Goal: Information Seeking & Learning: Learn about a topic

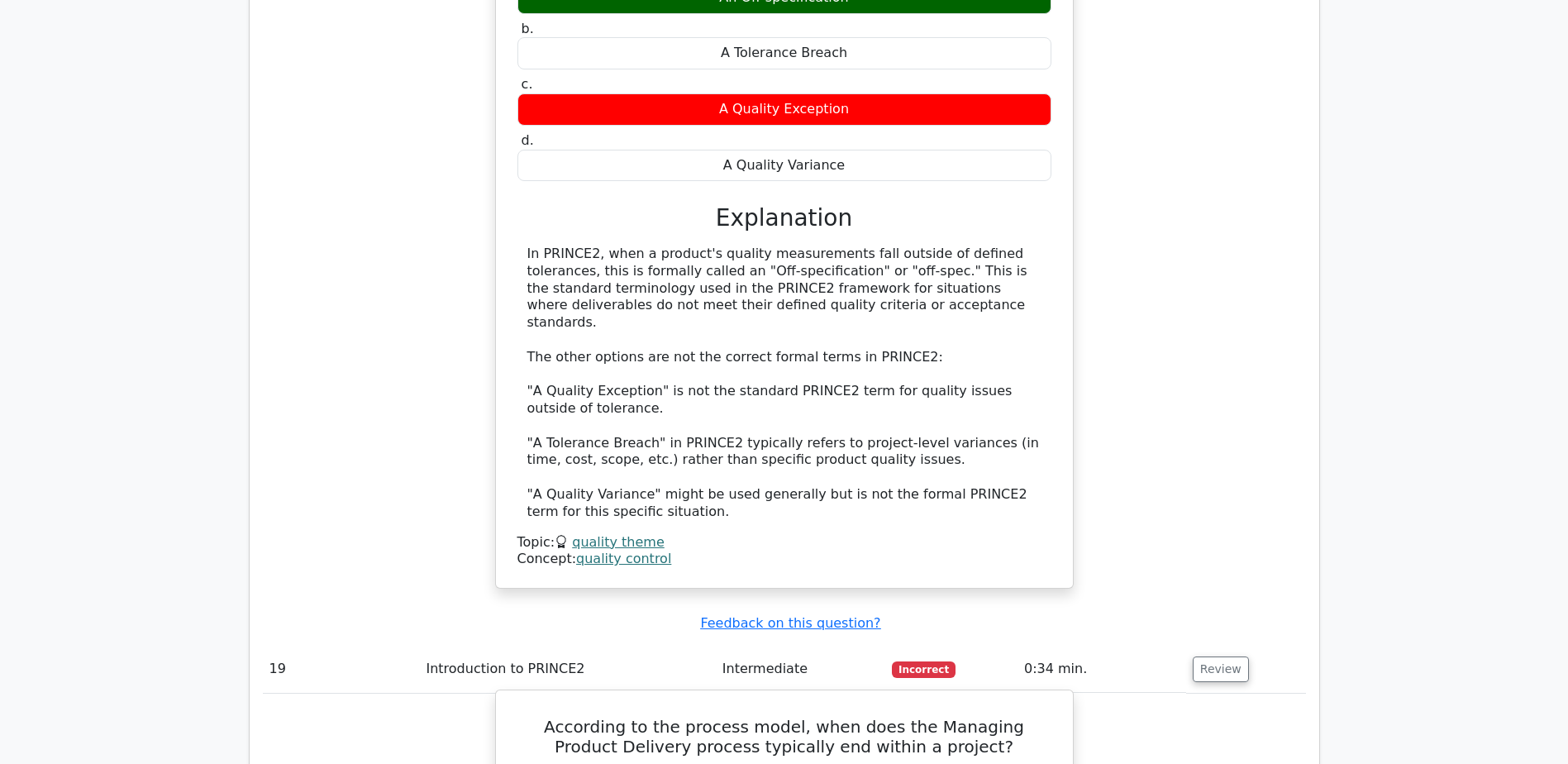
scroll to position [11979, 0]
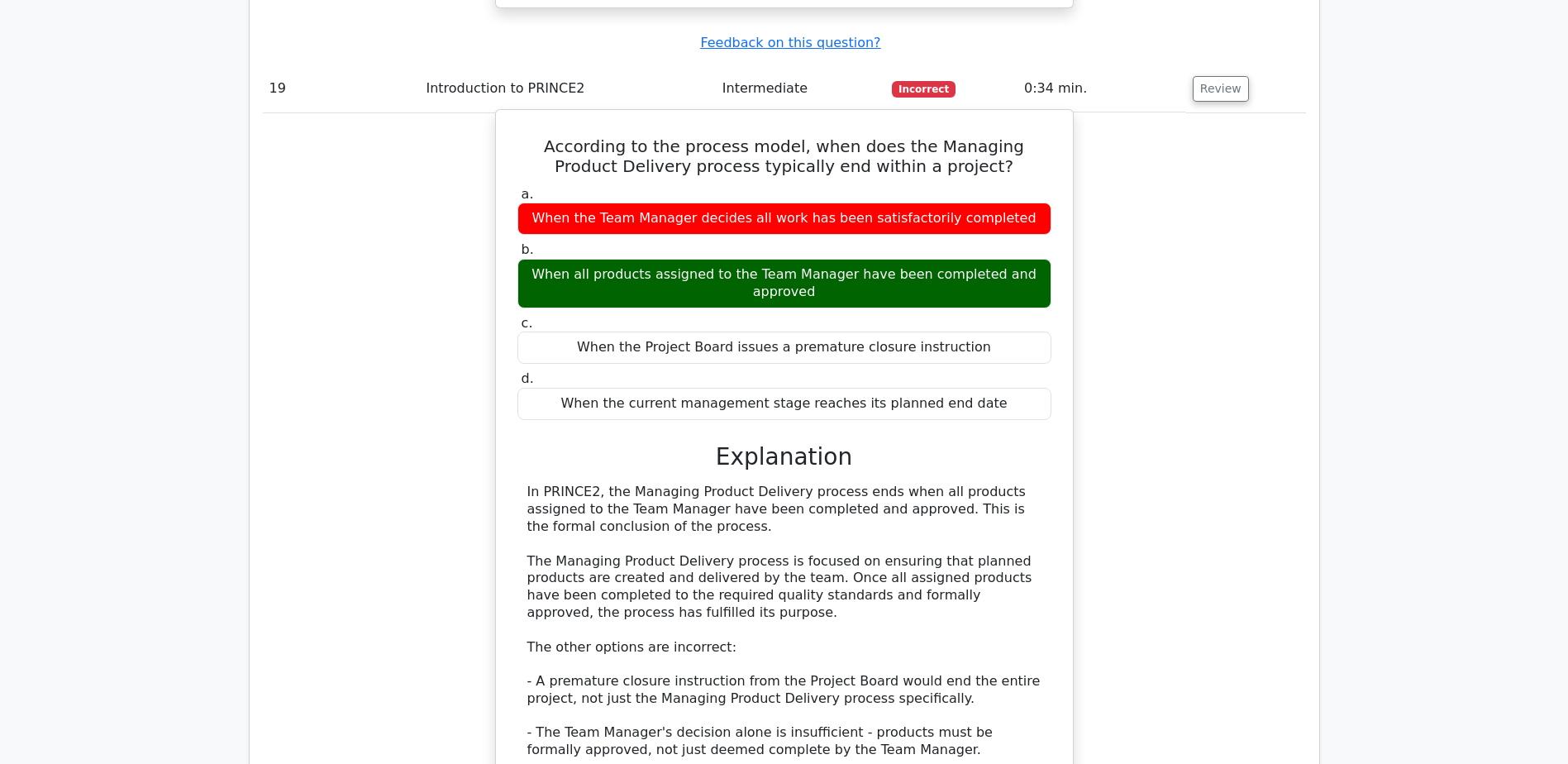
scroll to position [12641, 0]
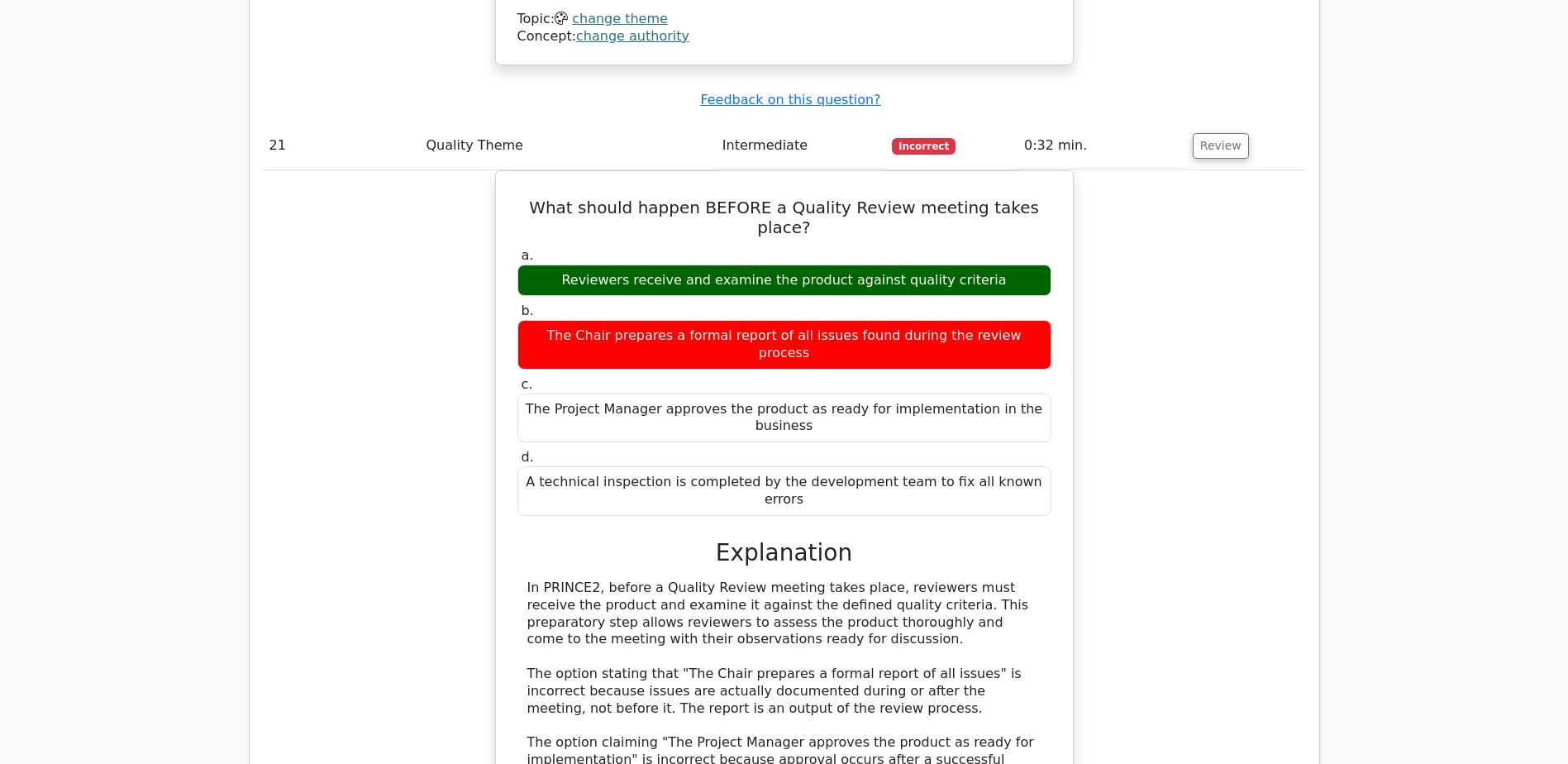
scroll to position [14377, 0]
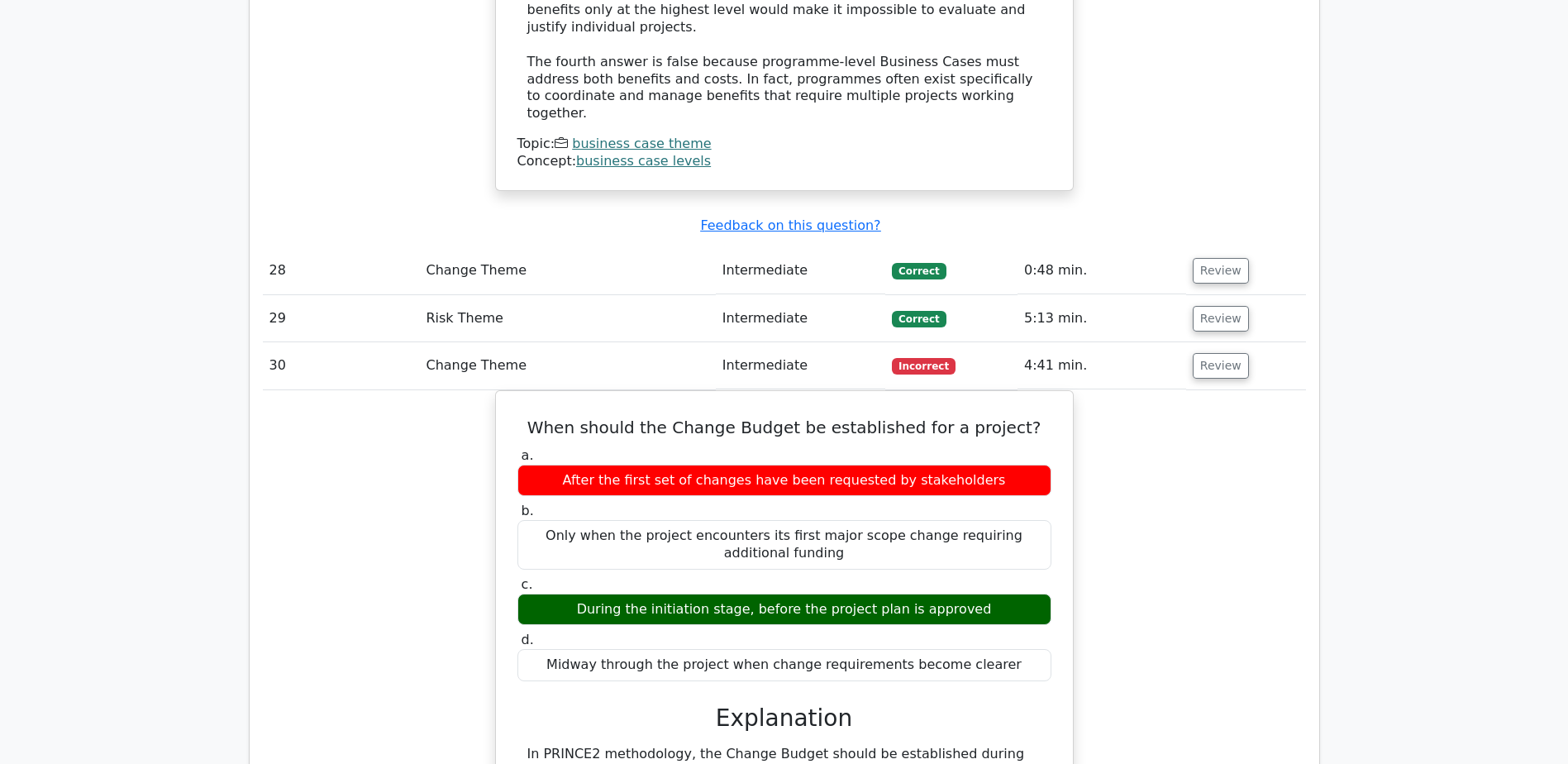
scroll to position [16445, 0]
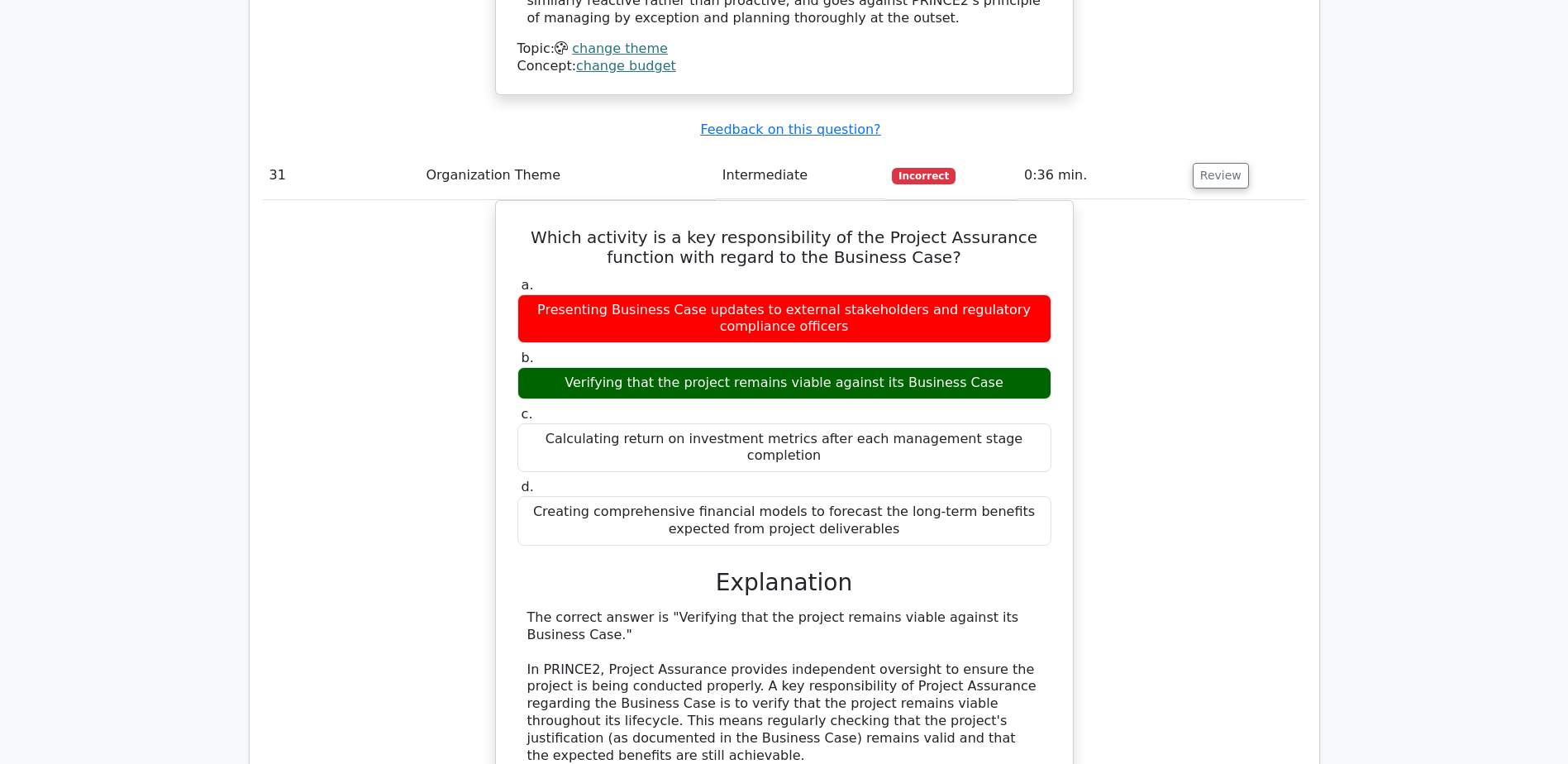
scroll to position [17520, 0]
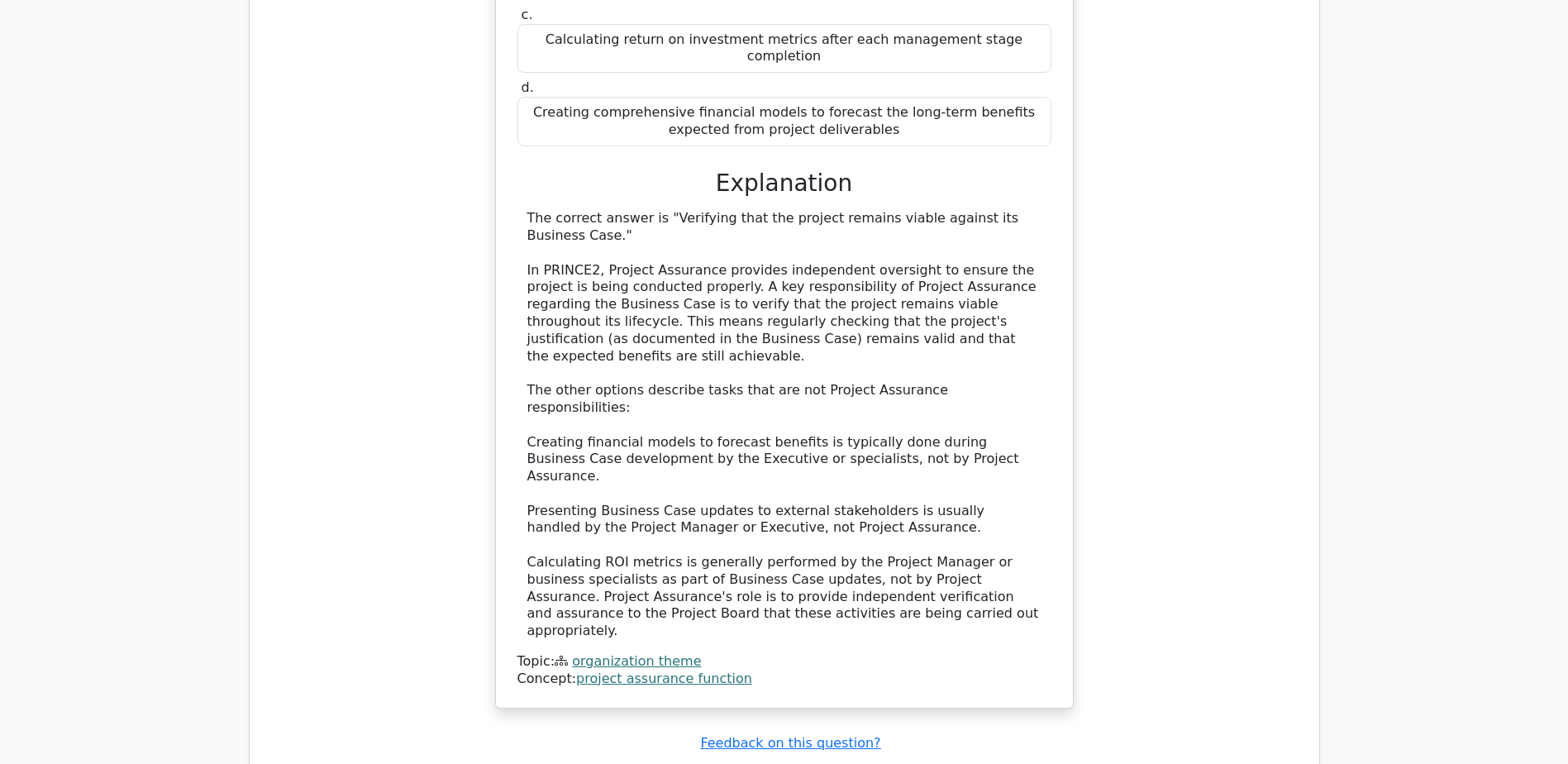
scroll to position [17934, 0]
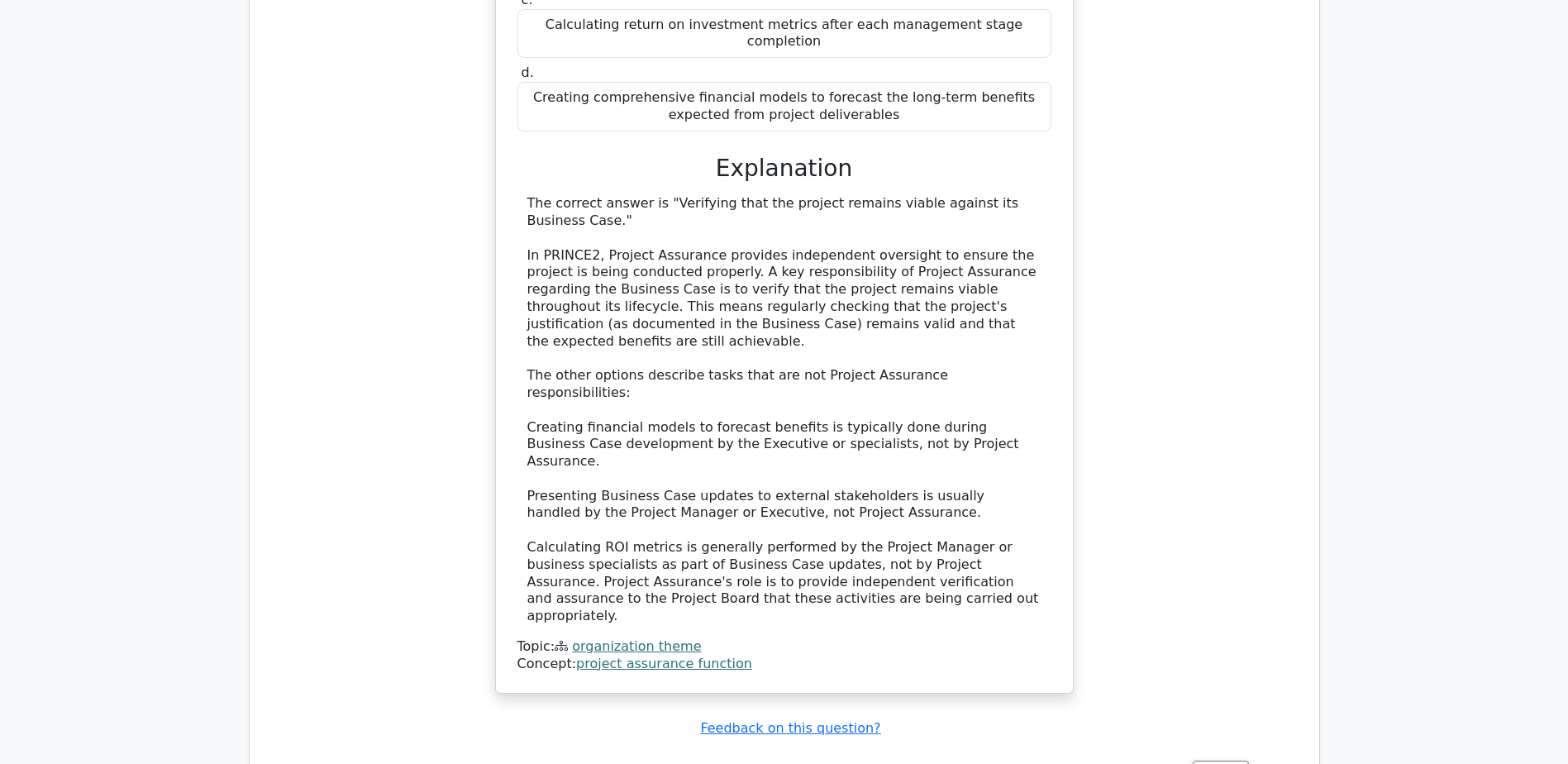
drag, startPoint x: 577, startPoint y: 117, endPoint x: 879, endPoint y: 225, distance: 320.7
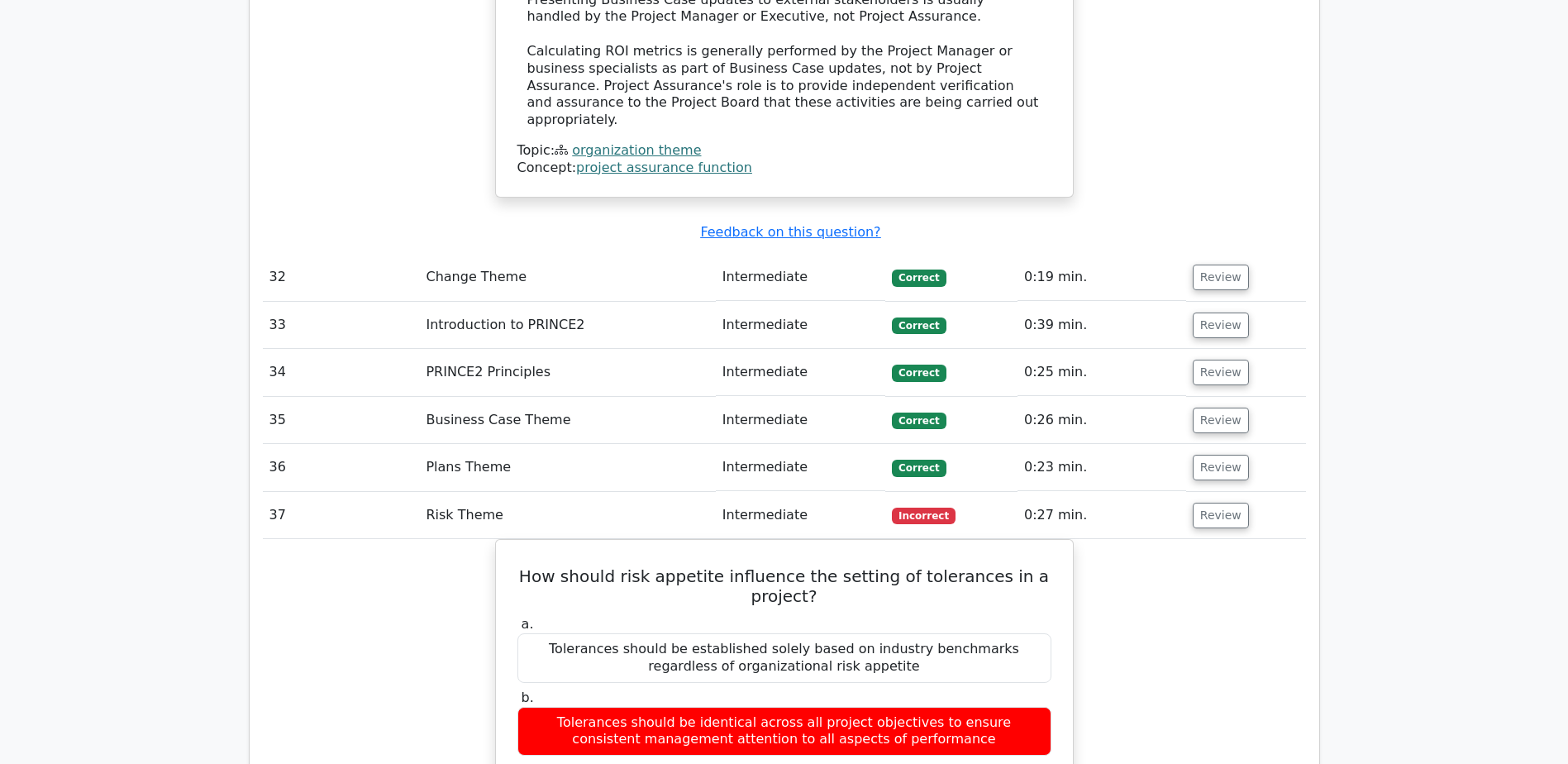
scroll to position [18678, 0]
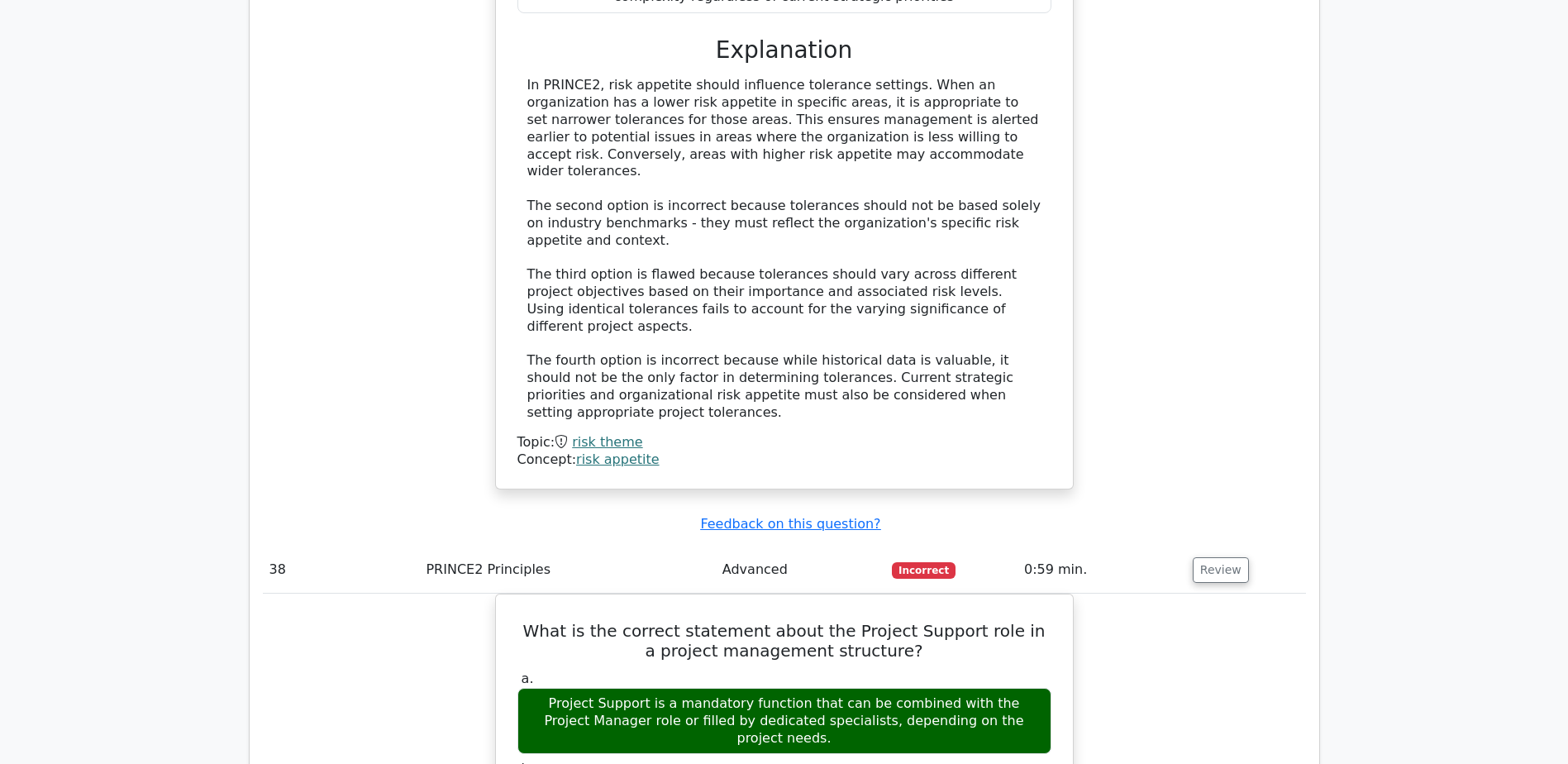
scroll to position [19340, 0]
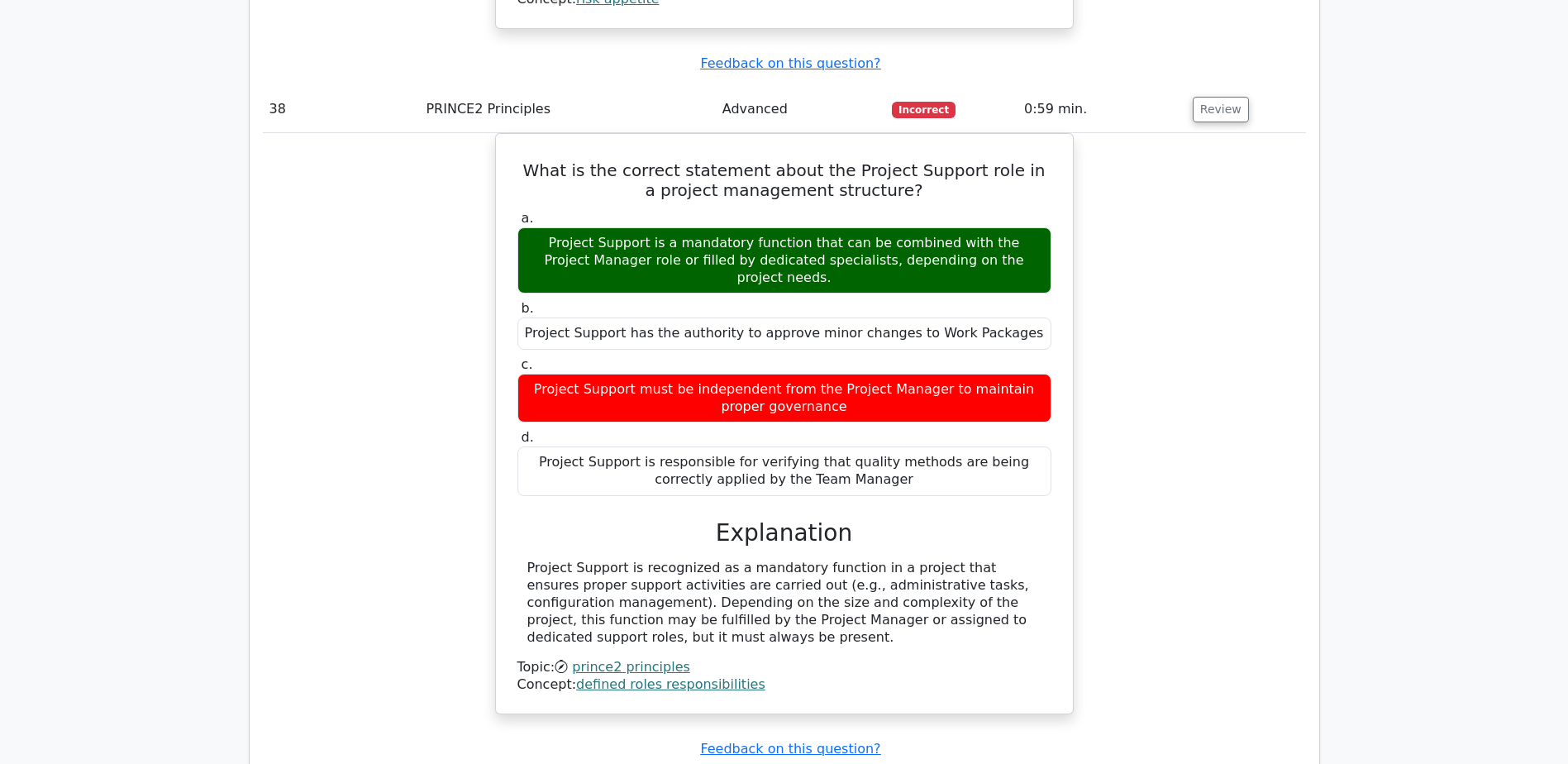
scroll to position [20084, 0]
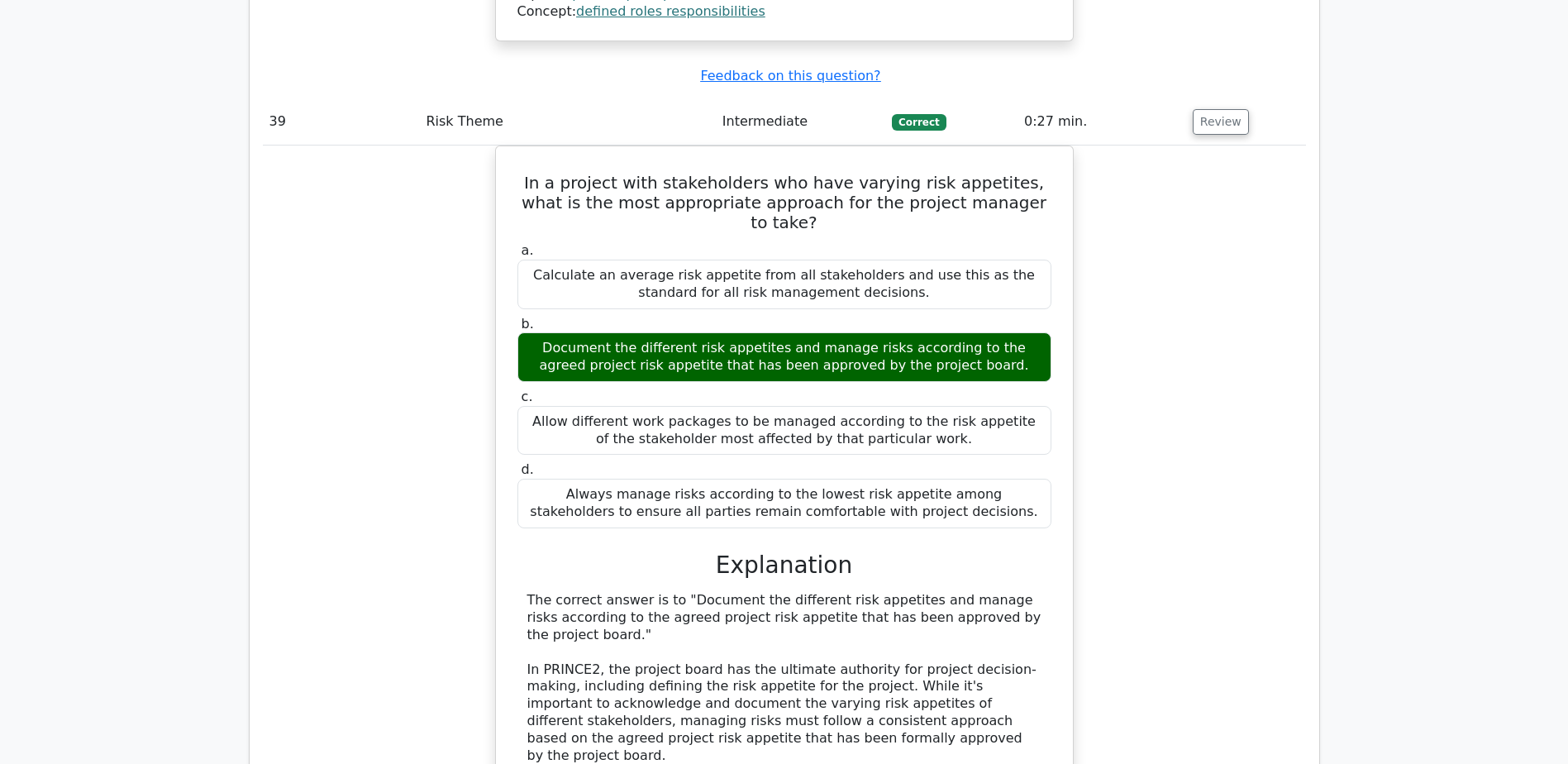
scroll to position [20498, 0]
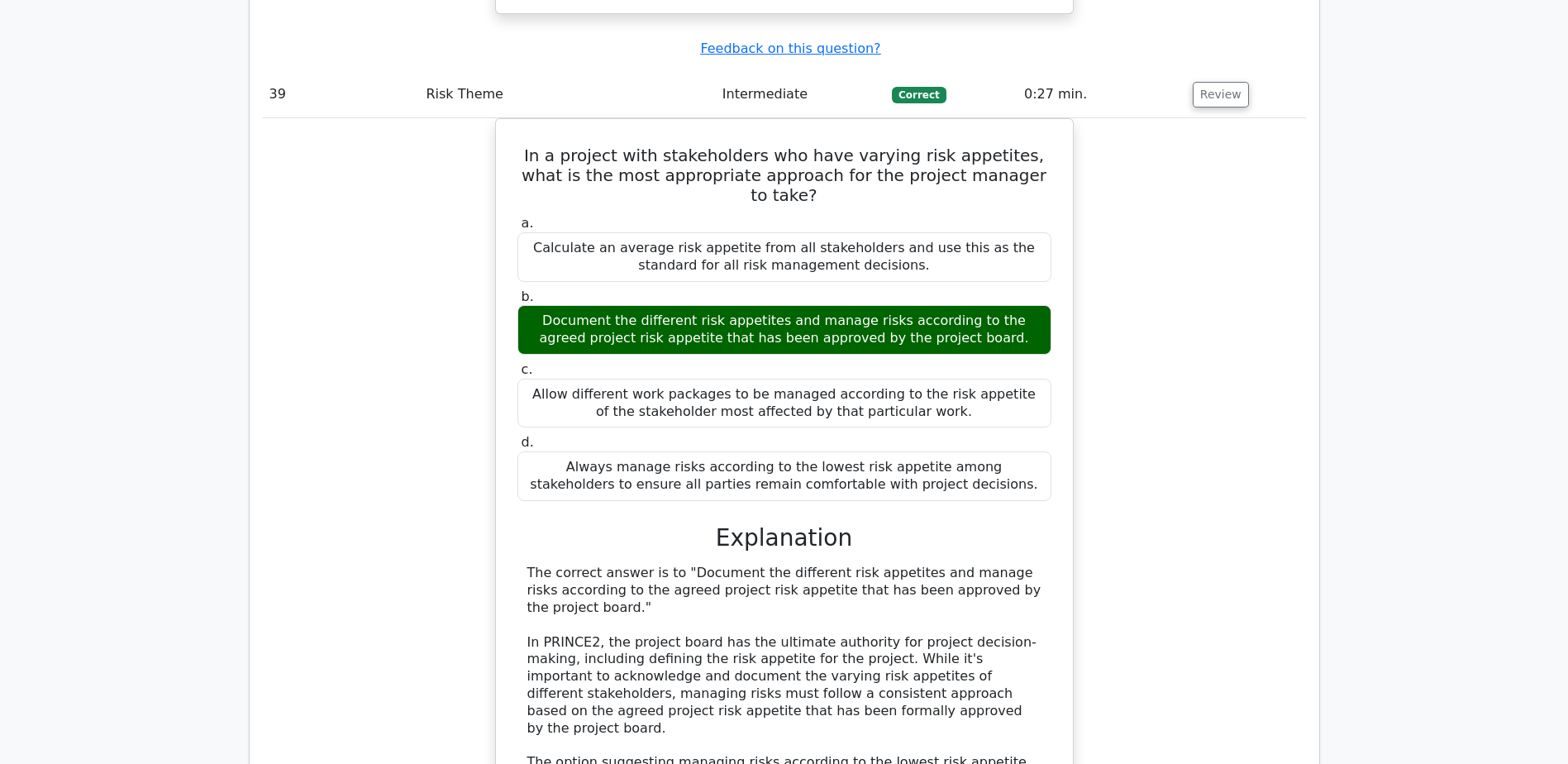
drag, startPoint x: 524, startPoint y: 432, endPoint x: 628, endPoint y: 391, distance: 111.8
drag, startPoint x: 587, startPoint y: 430, endPoint x: 559, endPoint y: 469, distance: 48.0
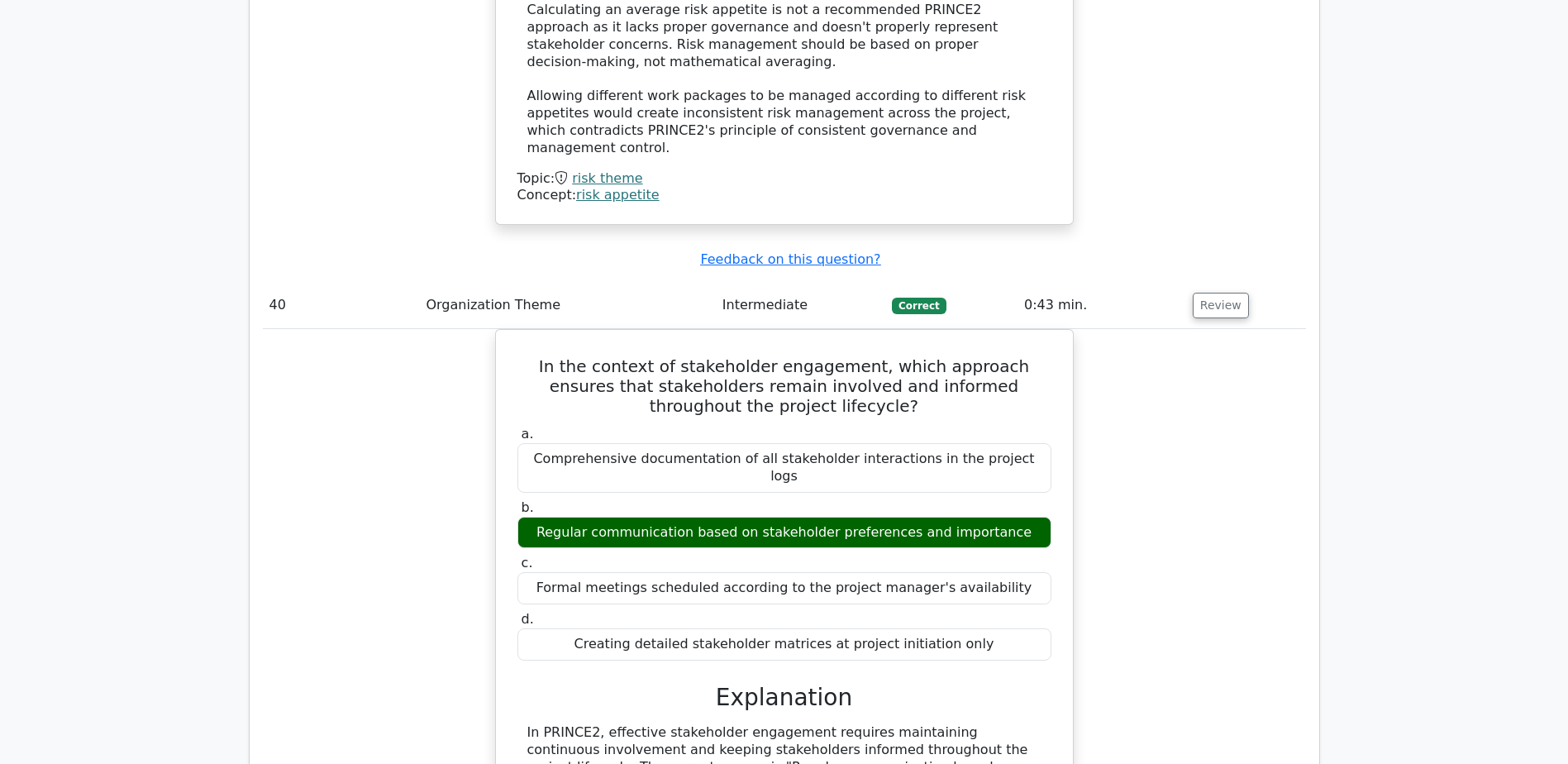
scroll to position [21325, 0]
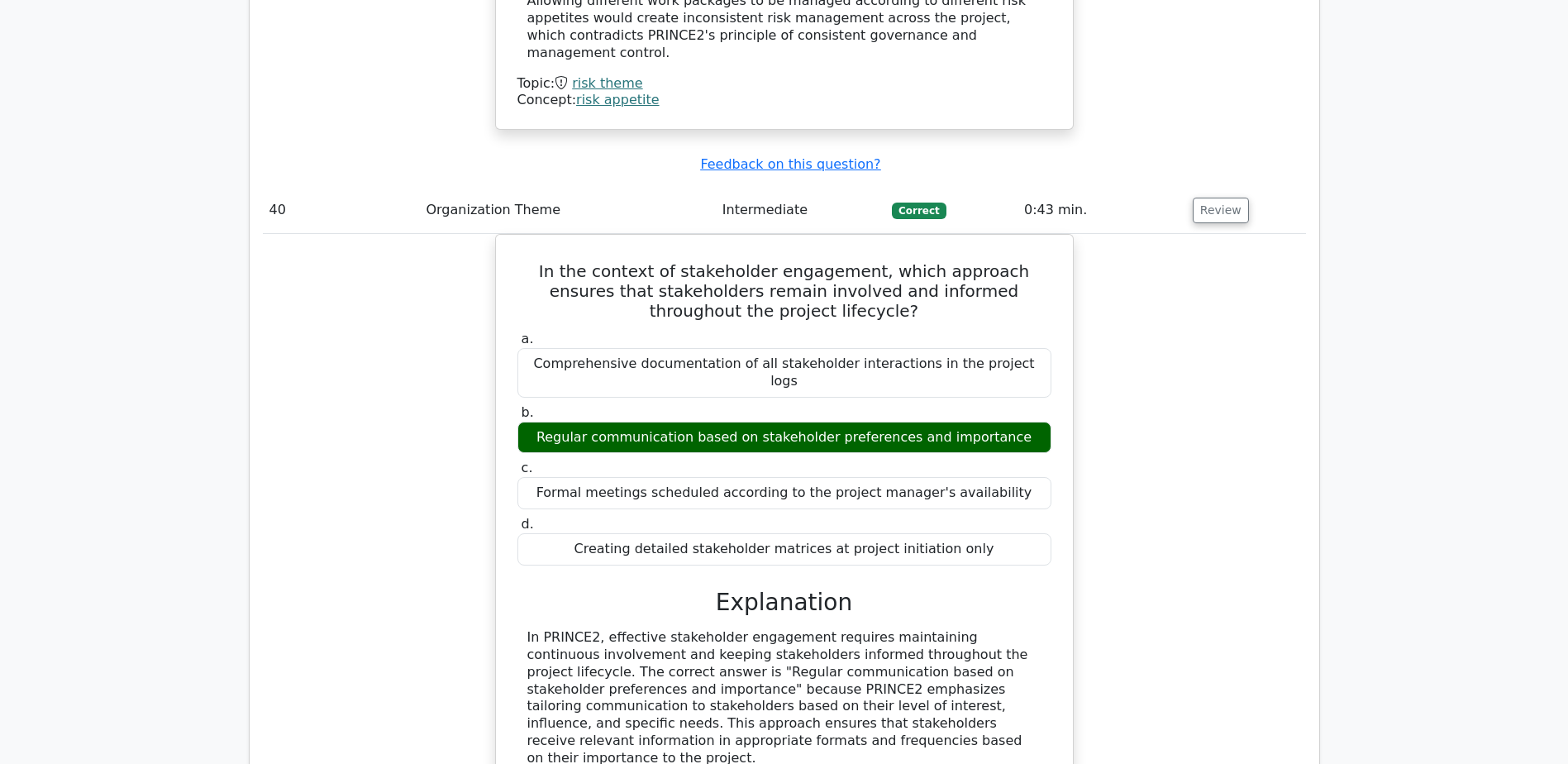
scroll to position [21572, 0]
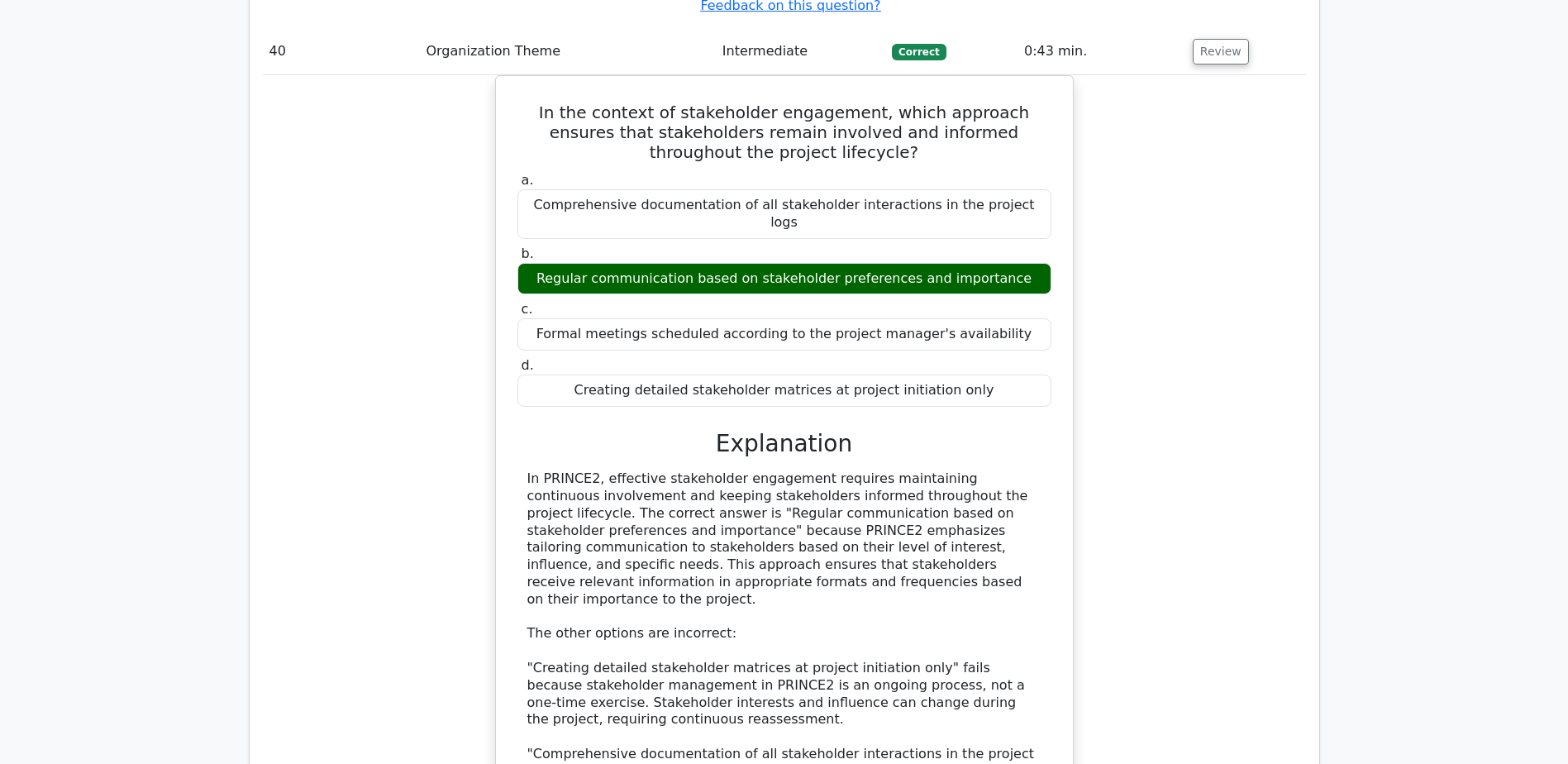
drag, startPoint x: 577, startPoint y: 427, endPoint x: 632, endPoint y: 494, distance: 86.7
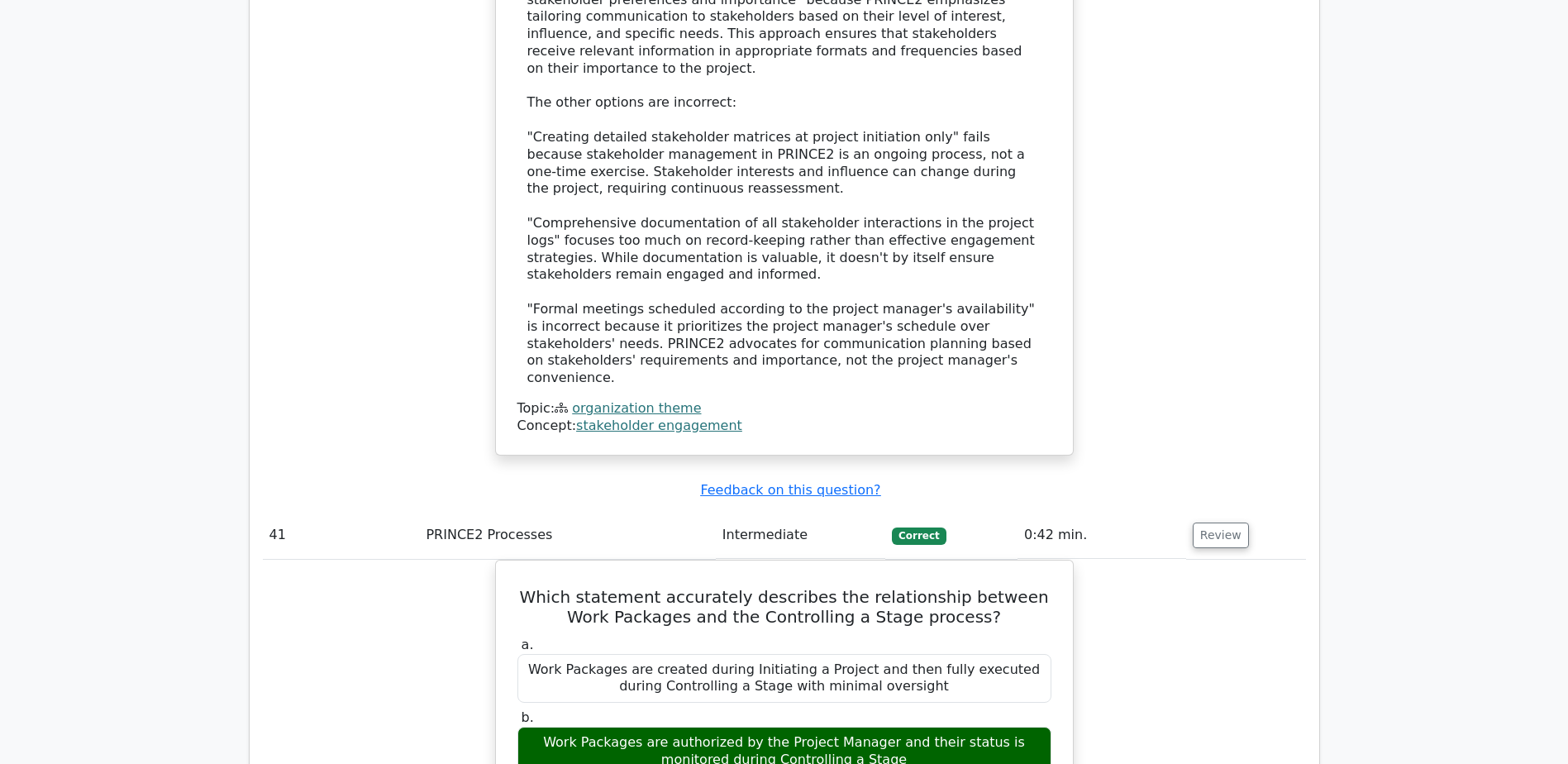
scroll to position [22234, 0]
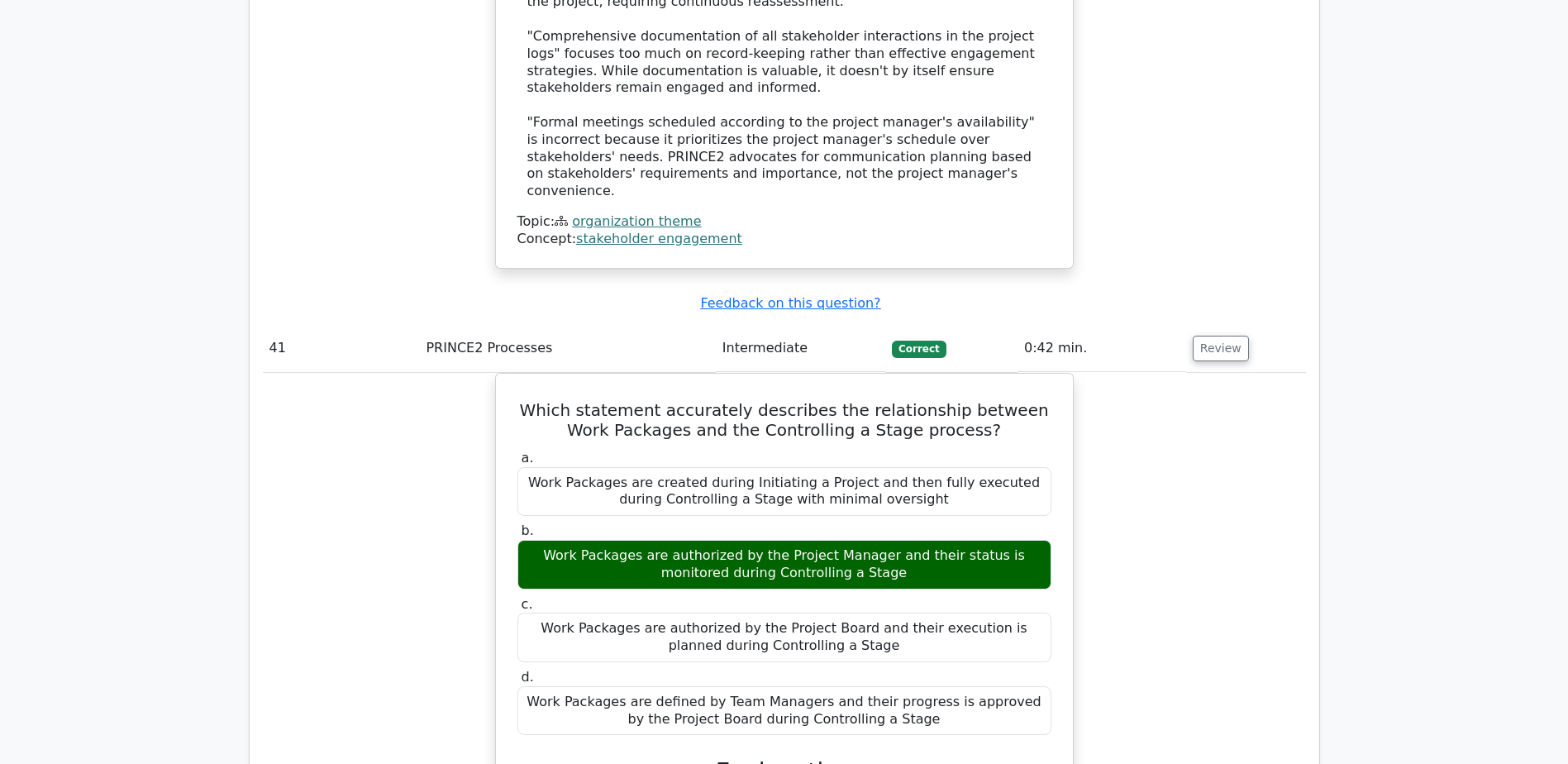
scroll to position [22399, 0]
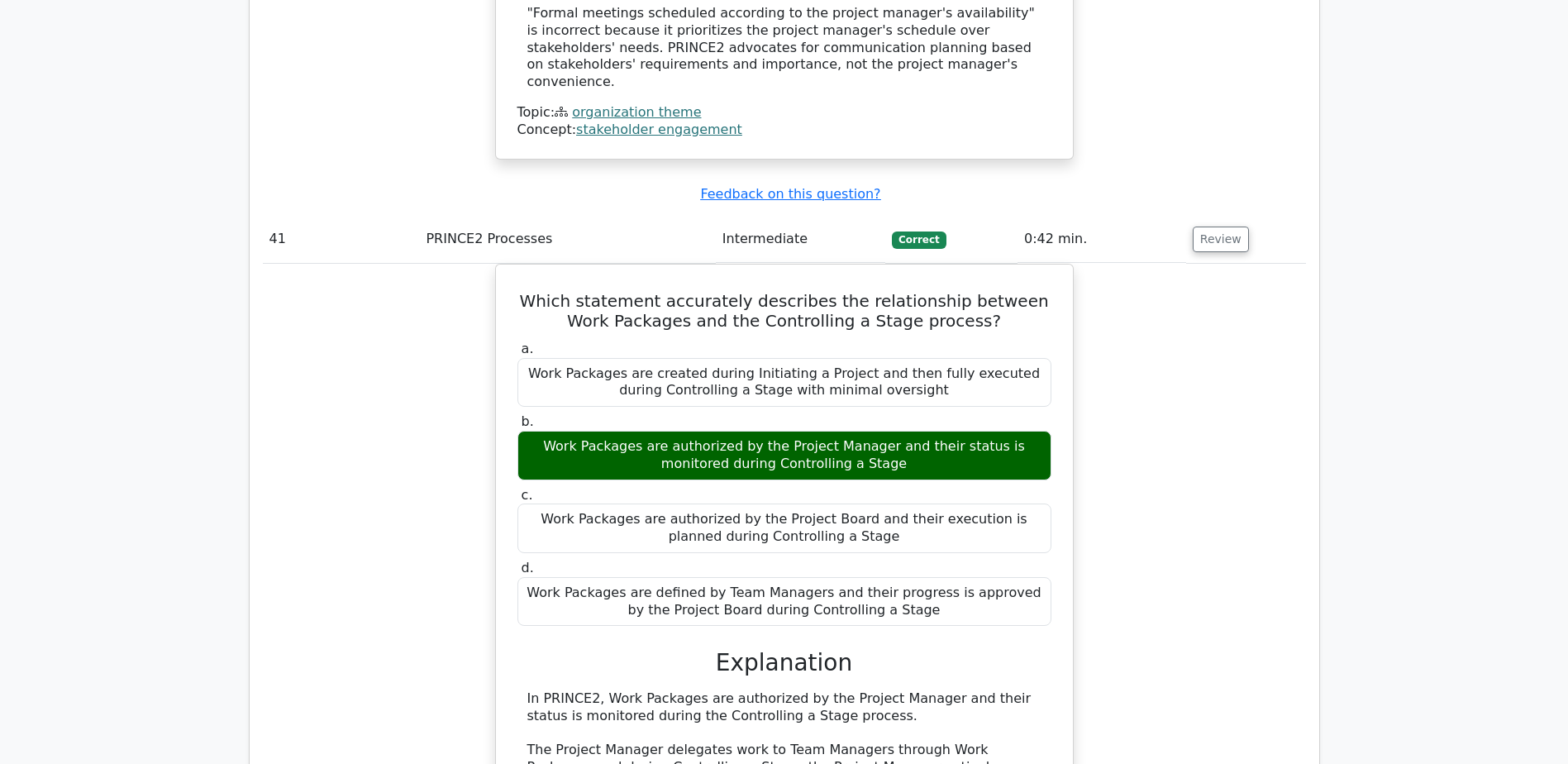
drag, startPoint x: 560, startPoint y: 460, endPoint x: 775, endPoint y: 534, distance: 227.4
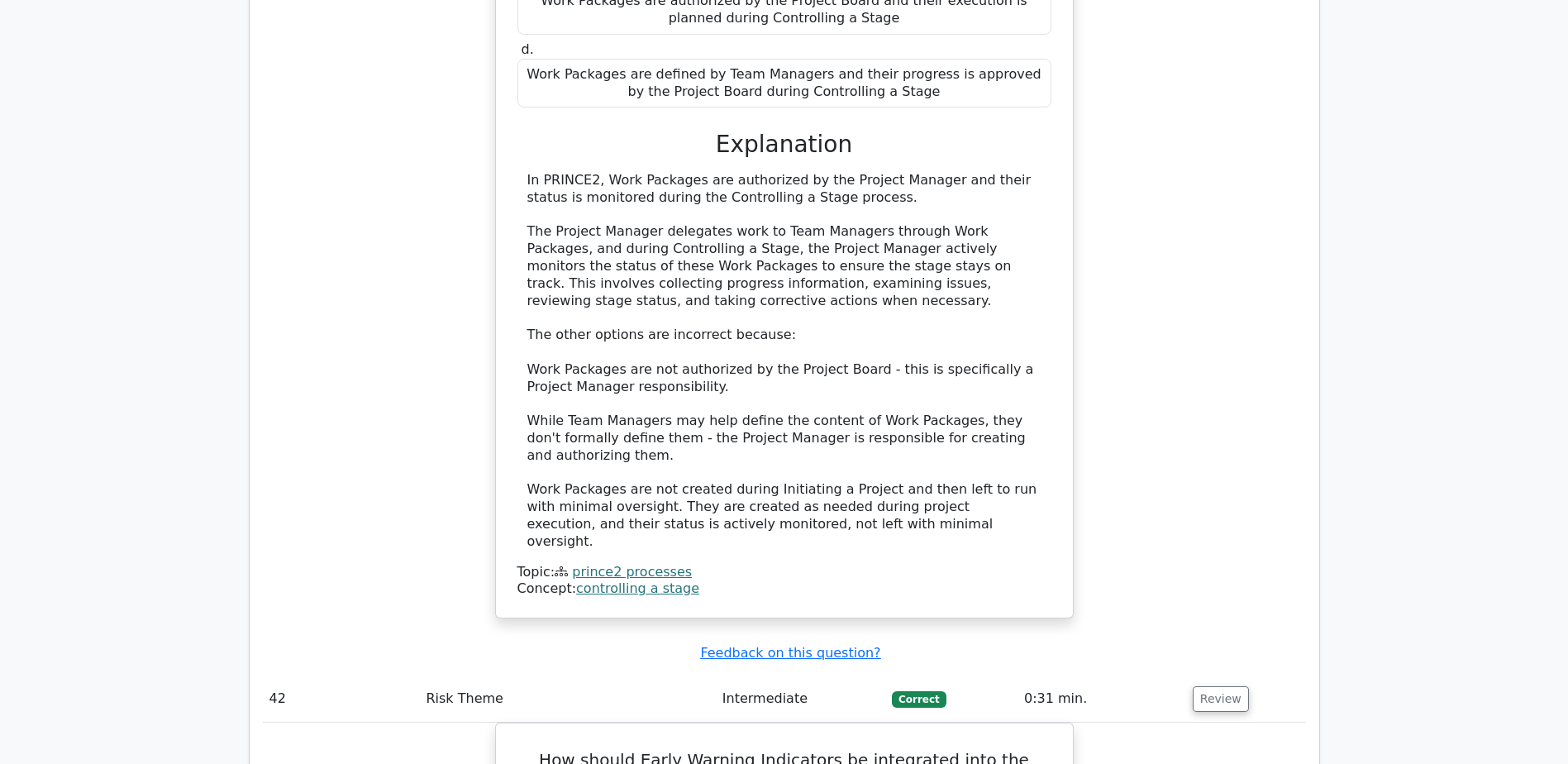
scroll to position [22979, 0]
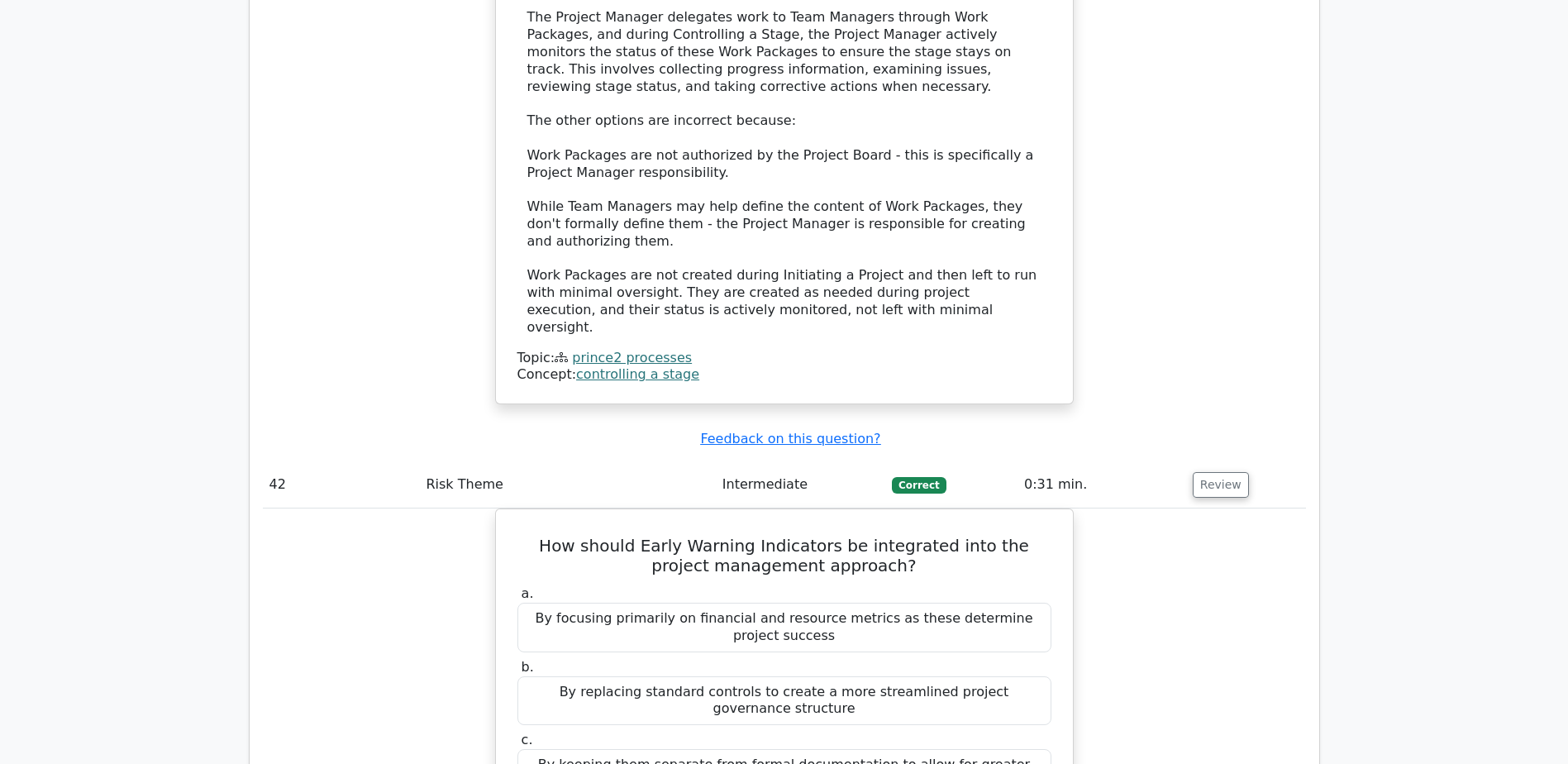
scroll to position [23144, 0]
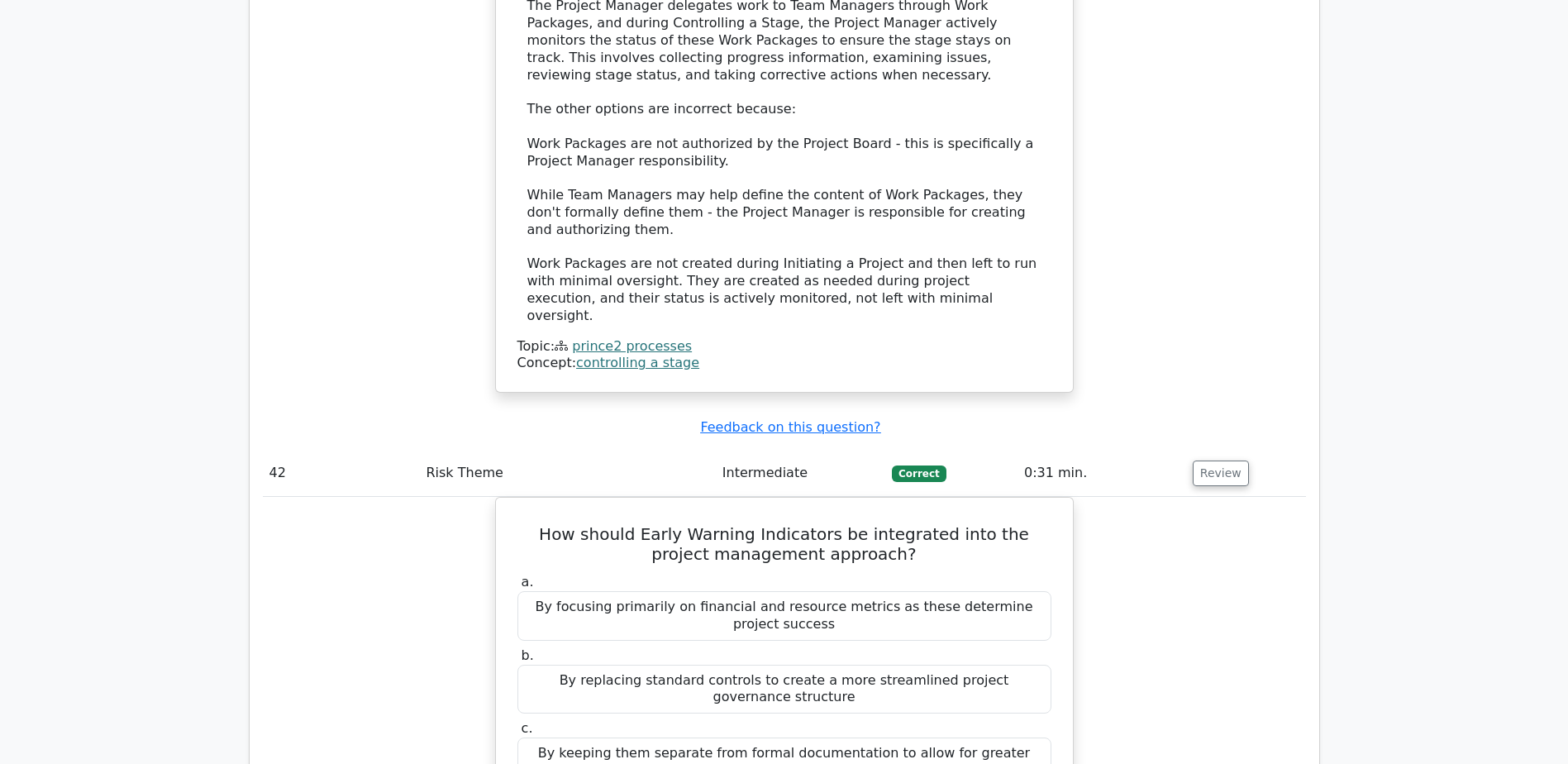
drag, startPoint x: 538, startPoint y: 349, endPoint x: 882, endPoint y: 398, distance: 347.5
drag, startPoint x: 560, startPoint y: 301, endPoint x: 873, endPoint y: 344, distance: 315.9
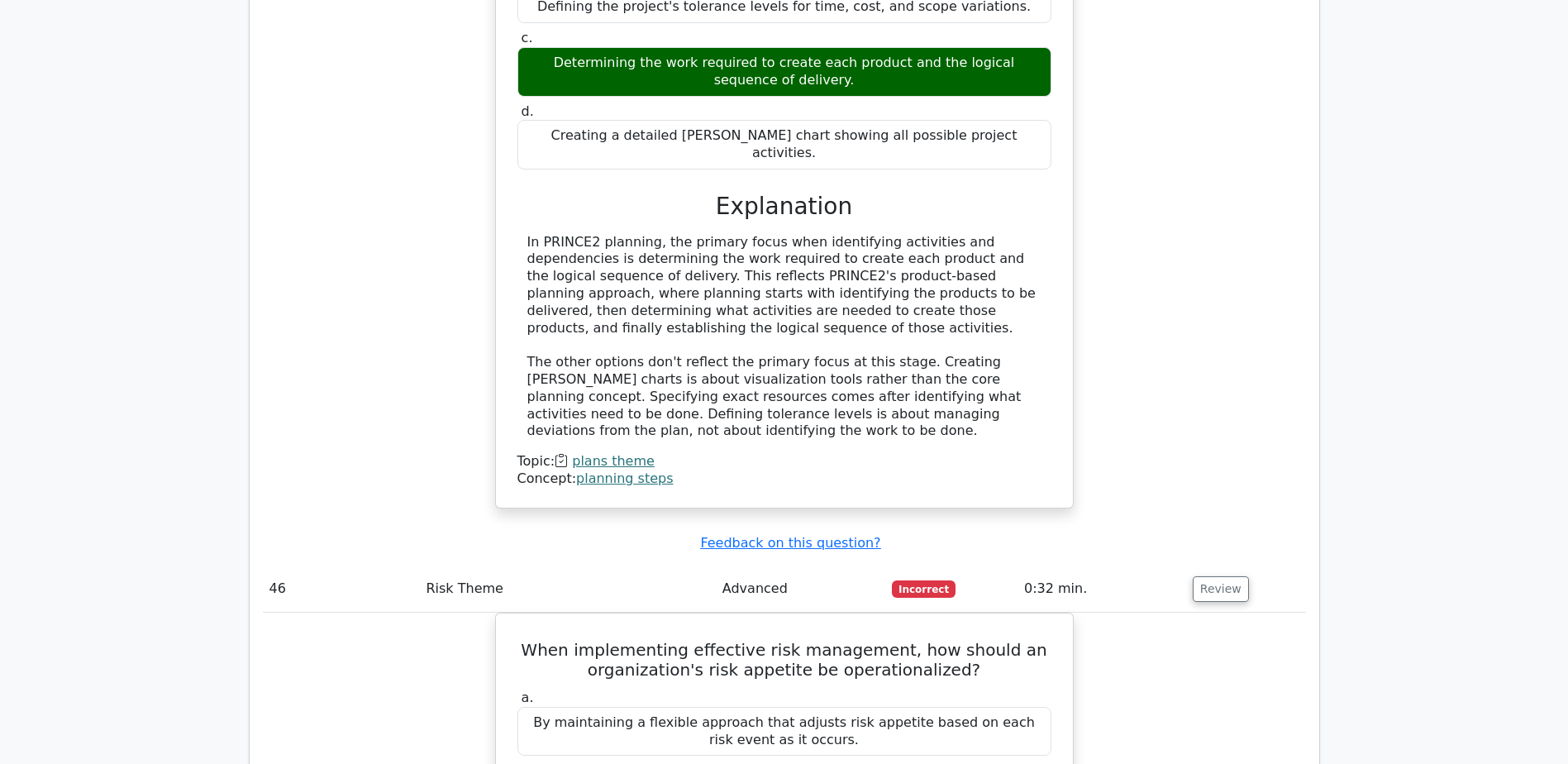
scroll to position [24798, 0]
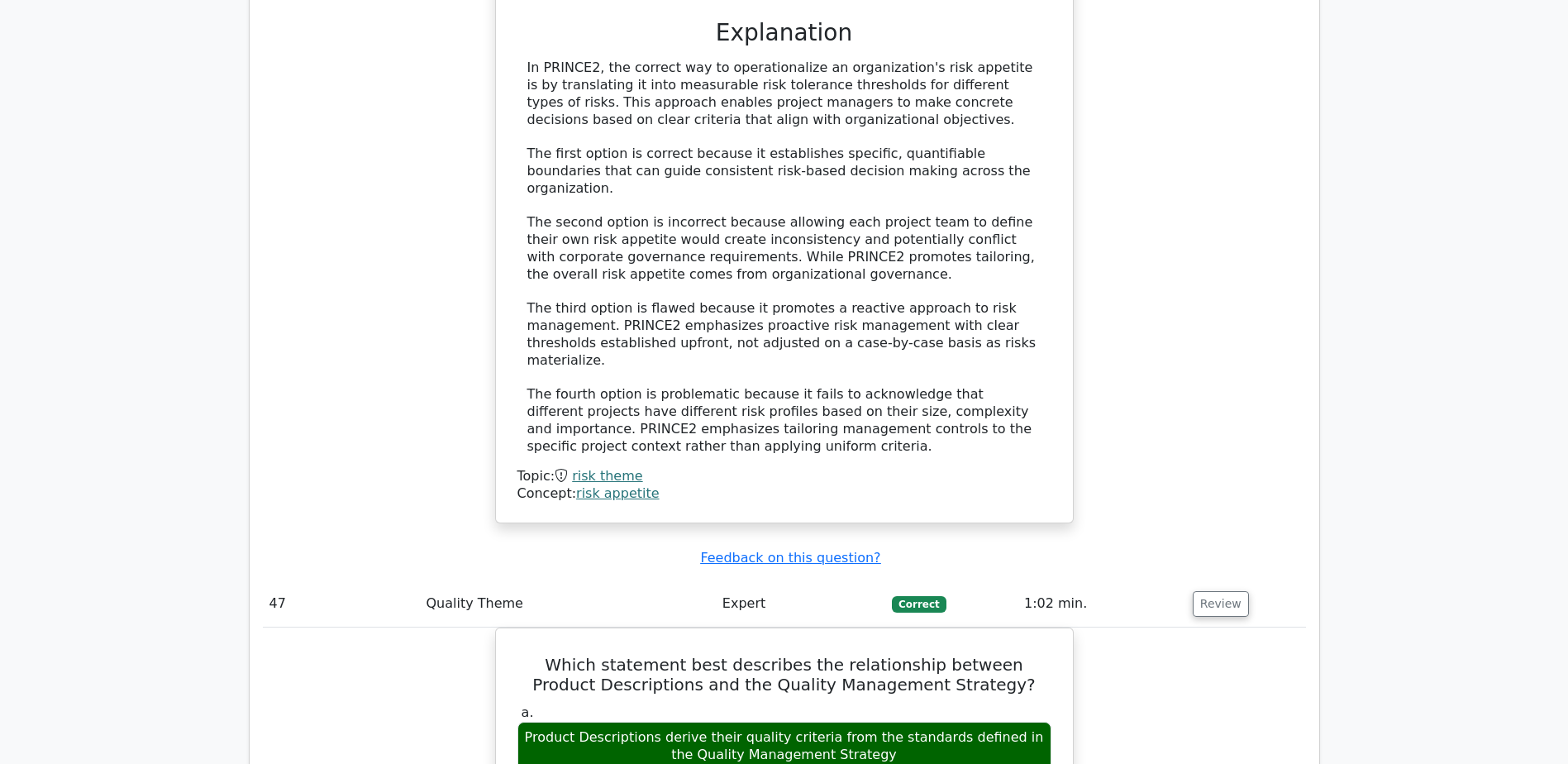
scroll to position [25791, 0]
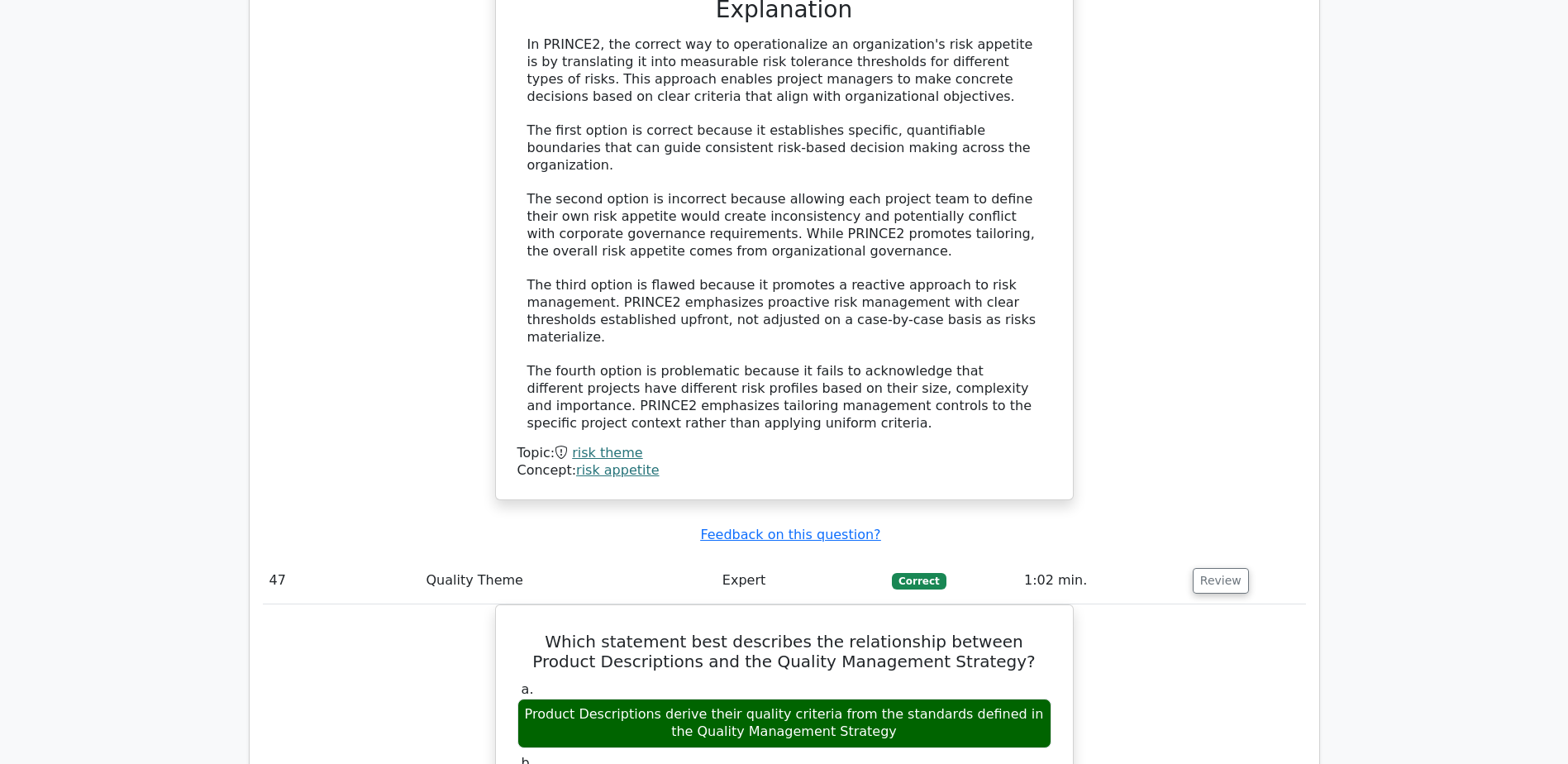
drag, startPoint x: 538, startPoint y: 252, endPoint x: 840, endPoint y: 276, distance: 303.0
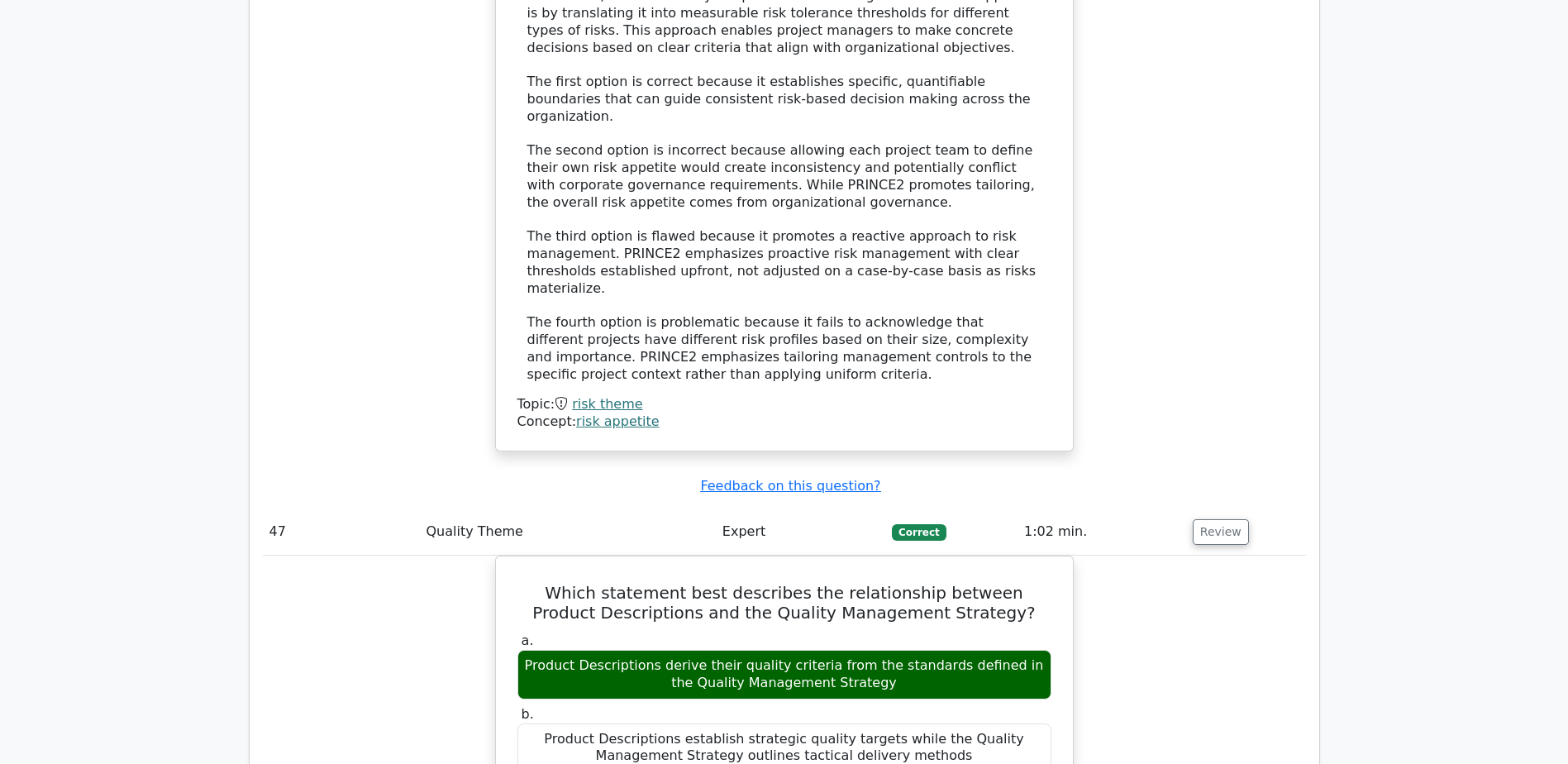
scroll to position [25873, 0]
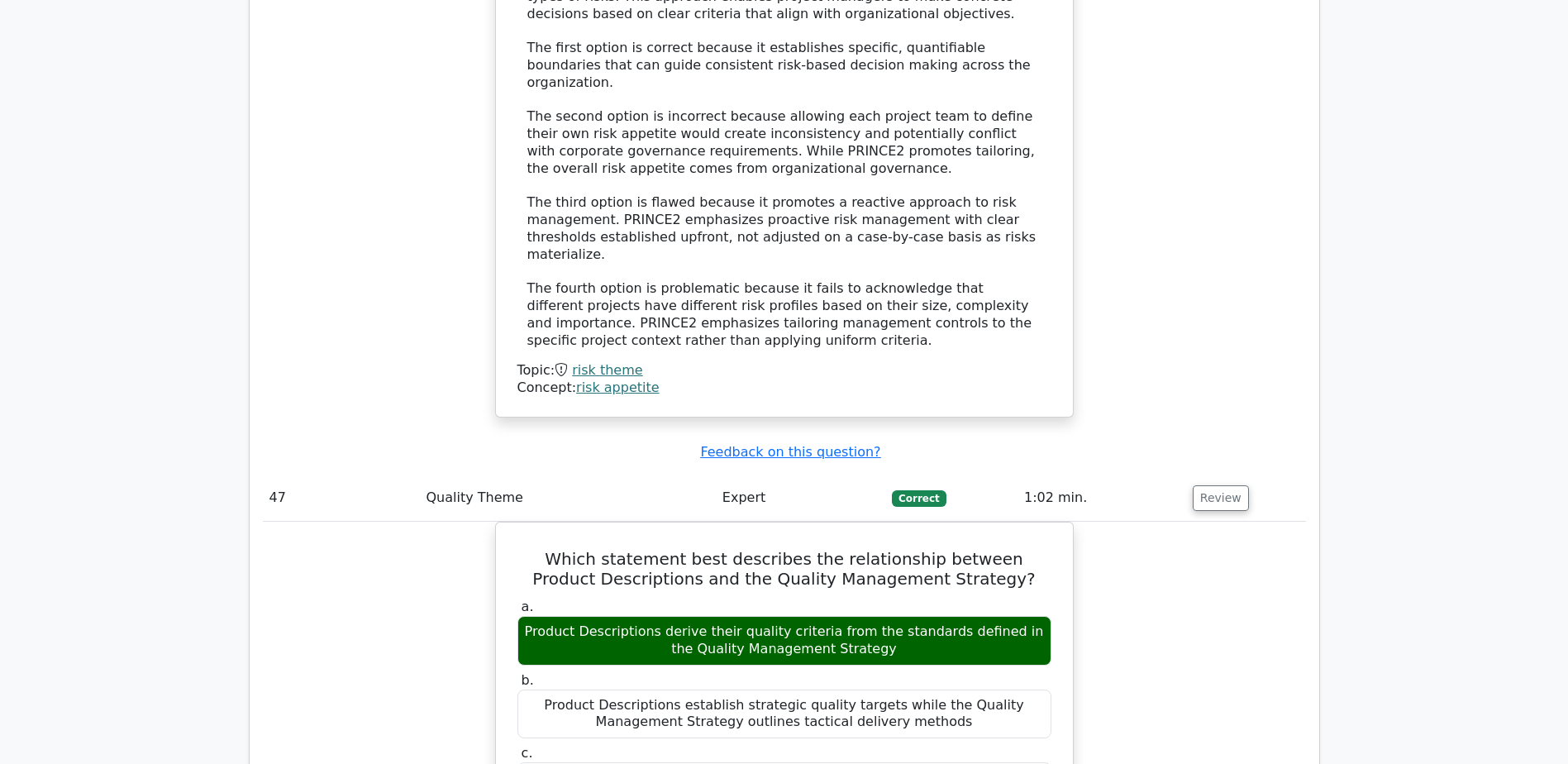
drag, startPoint x: 545, startPoint y: 489, endPoint x: 673, endPoint y: 524, distance: 132.7
drag, startPoint x: 673, startPoint y: 524, endPoint x: 561, endPoint y: 496, distance: 115.4
drag, startPoint x: 525, startPoint y: 484, endPoint x: 988, endPoint y: 531, distance: 465.4
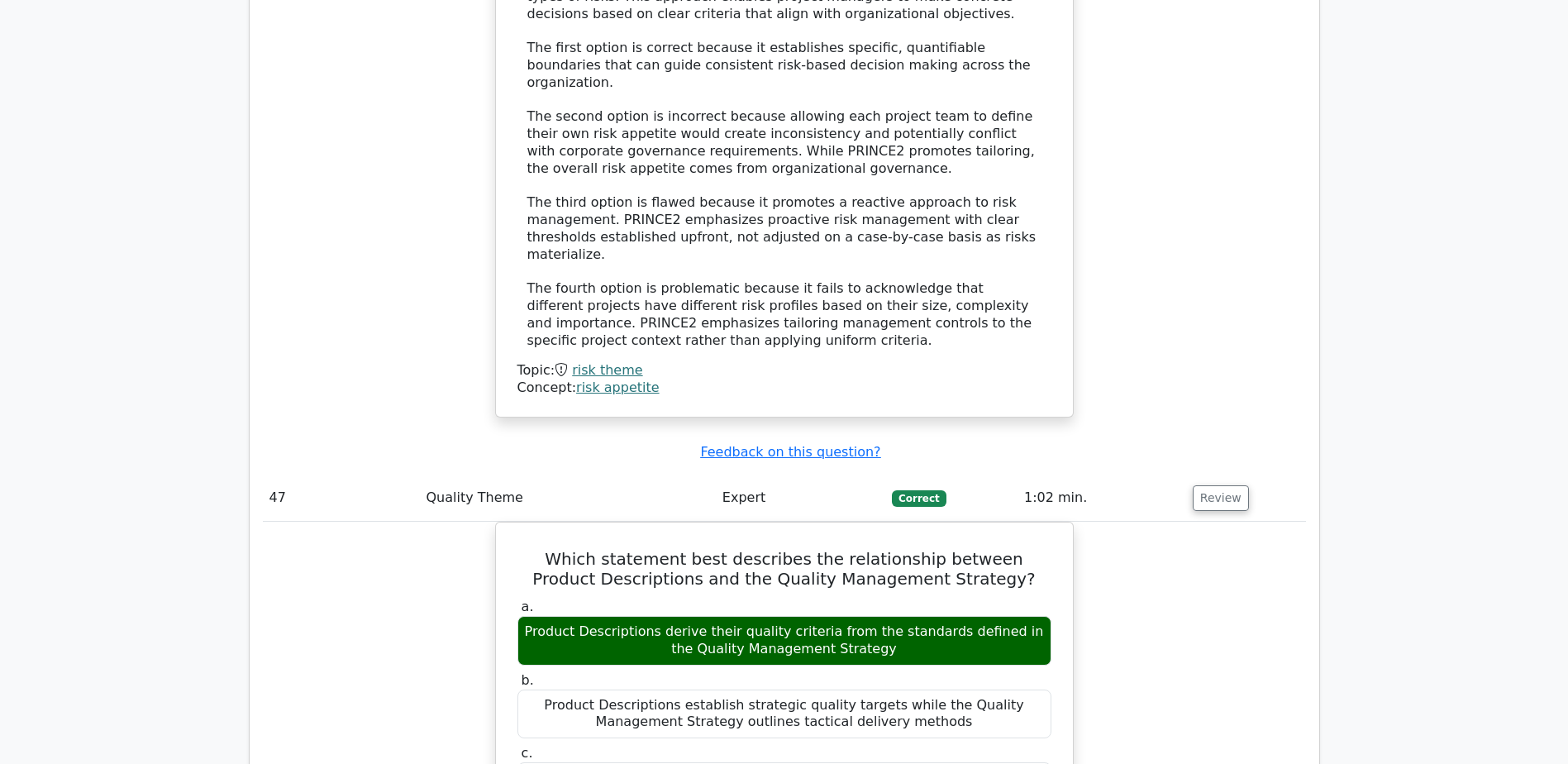
drag, startPoint x: 988, startPoint y: 531, endPoint x: 876, endPoint y: 495, distance: 117.6
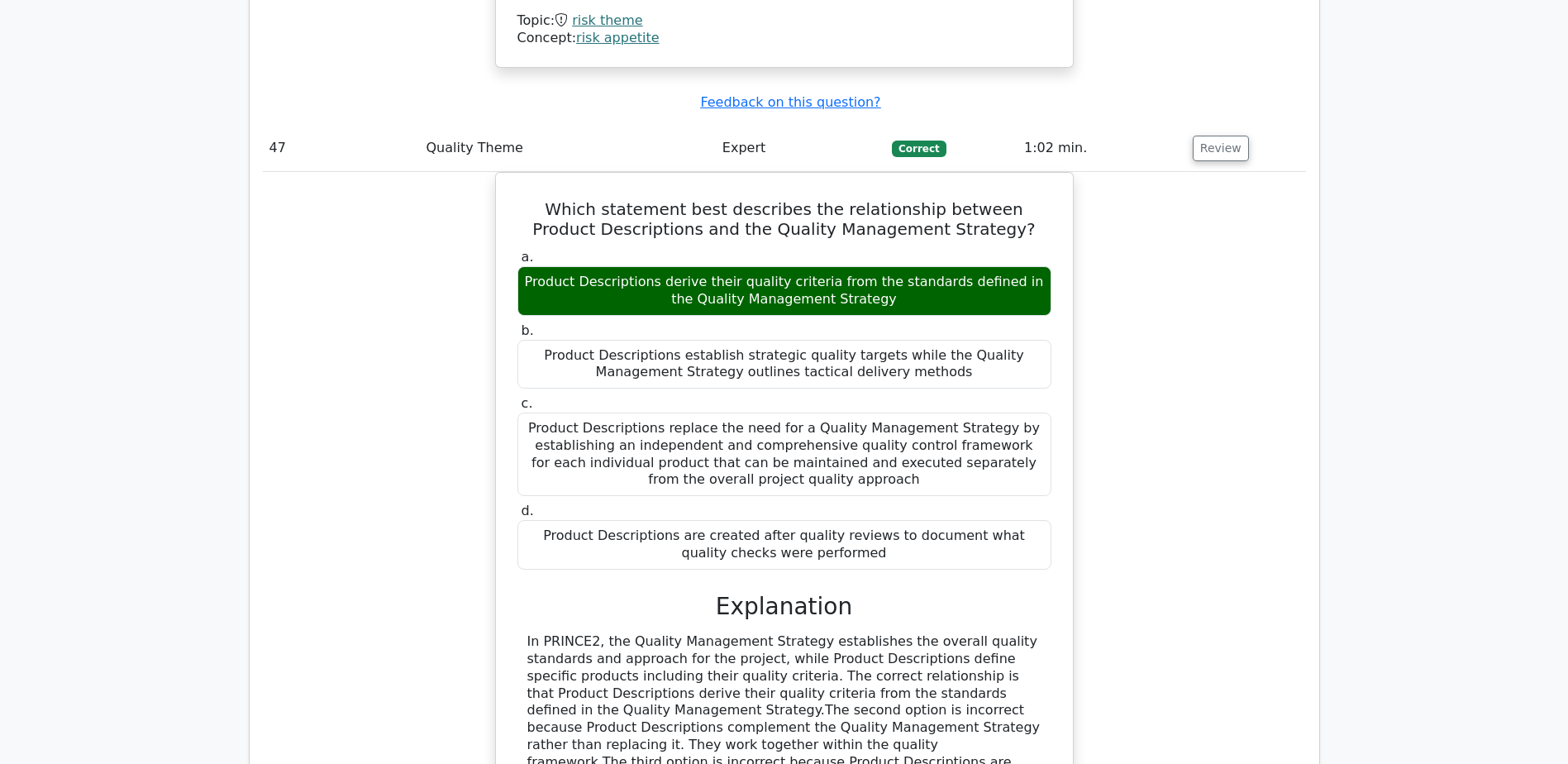
scroll to position [26204, 0]
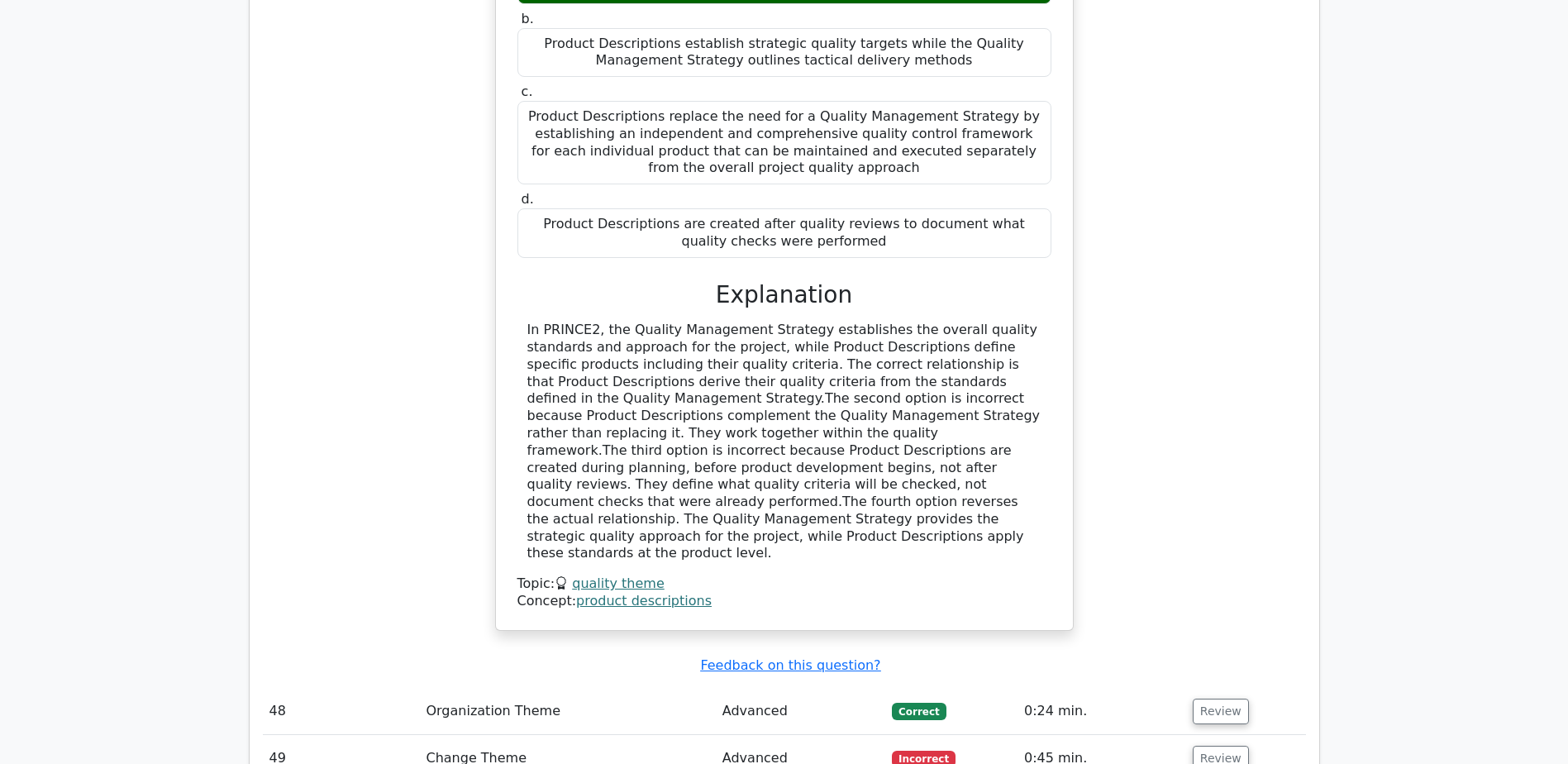
scroll to position [26617, 0]
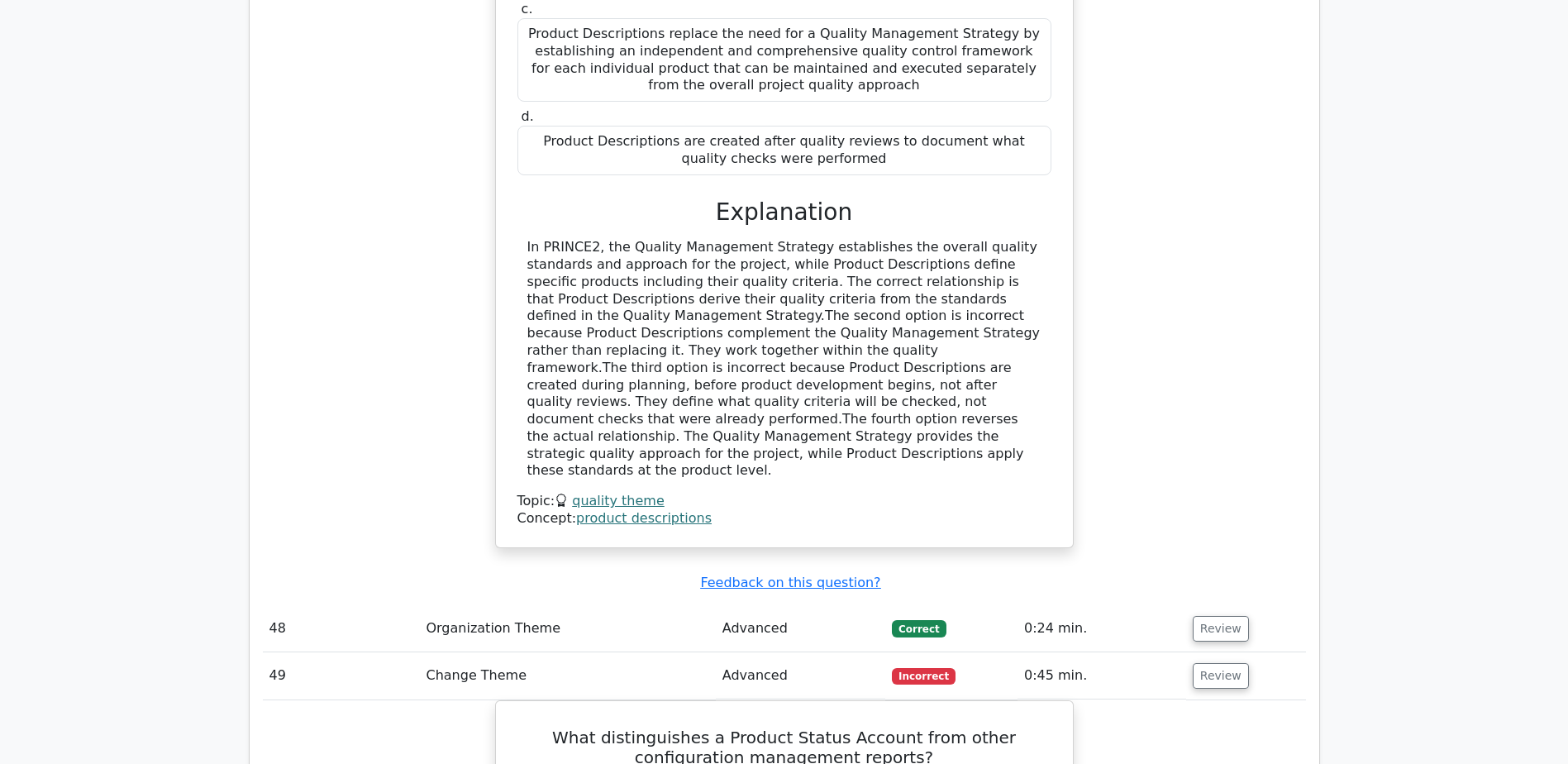
drag, startPoint x: 664, startPoint y: 492, endPoint x: 809, endPoint y: 522, distance: 148.1
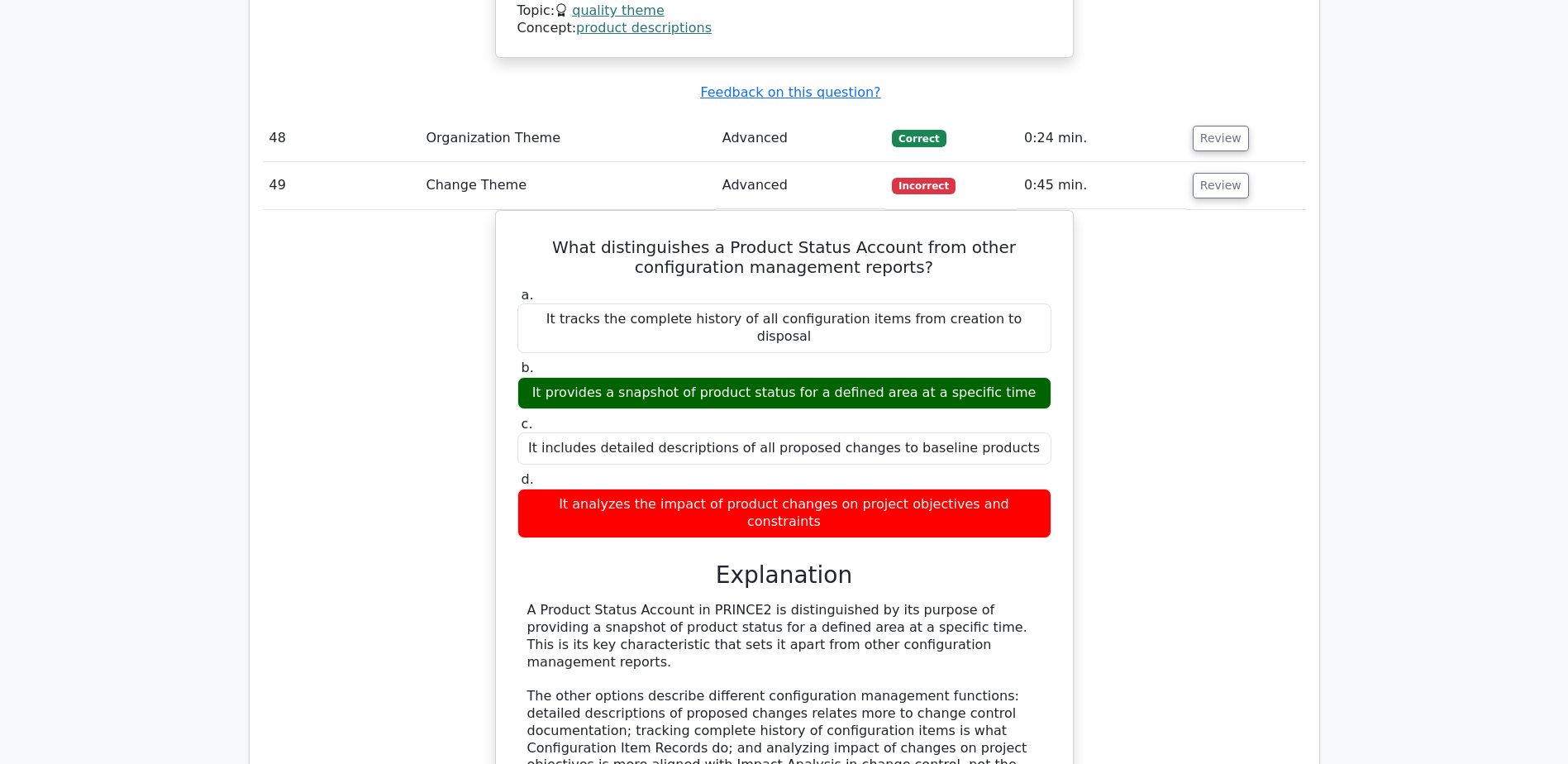
scroll to position [27113, 0]
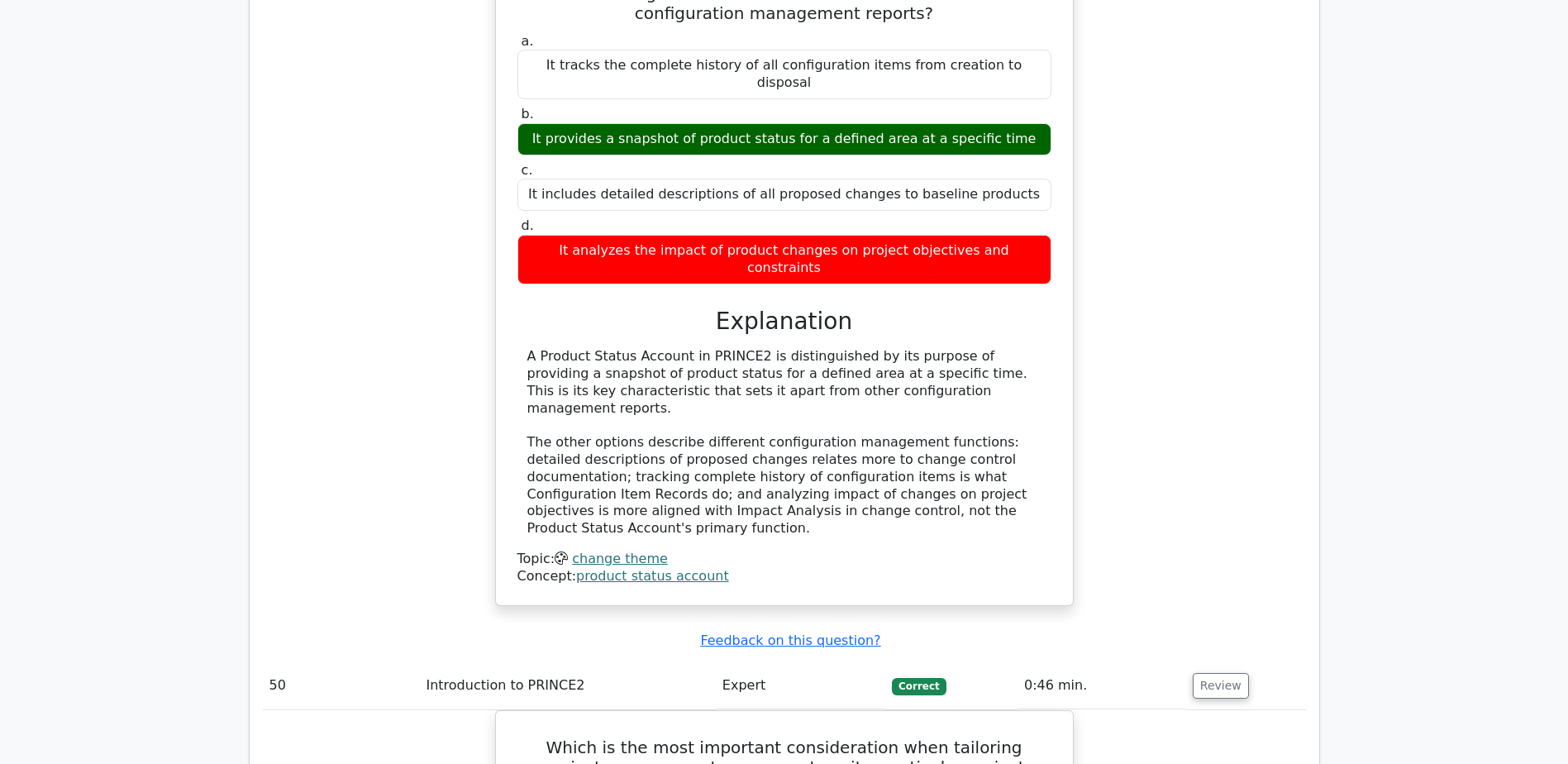
scroll to position [27444, 0]
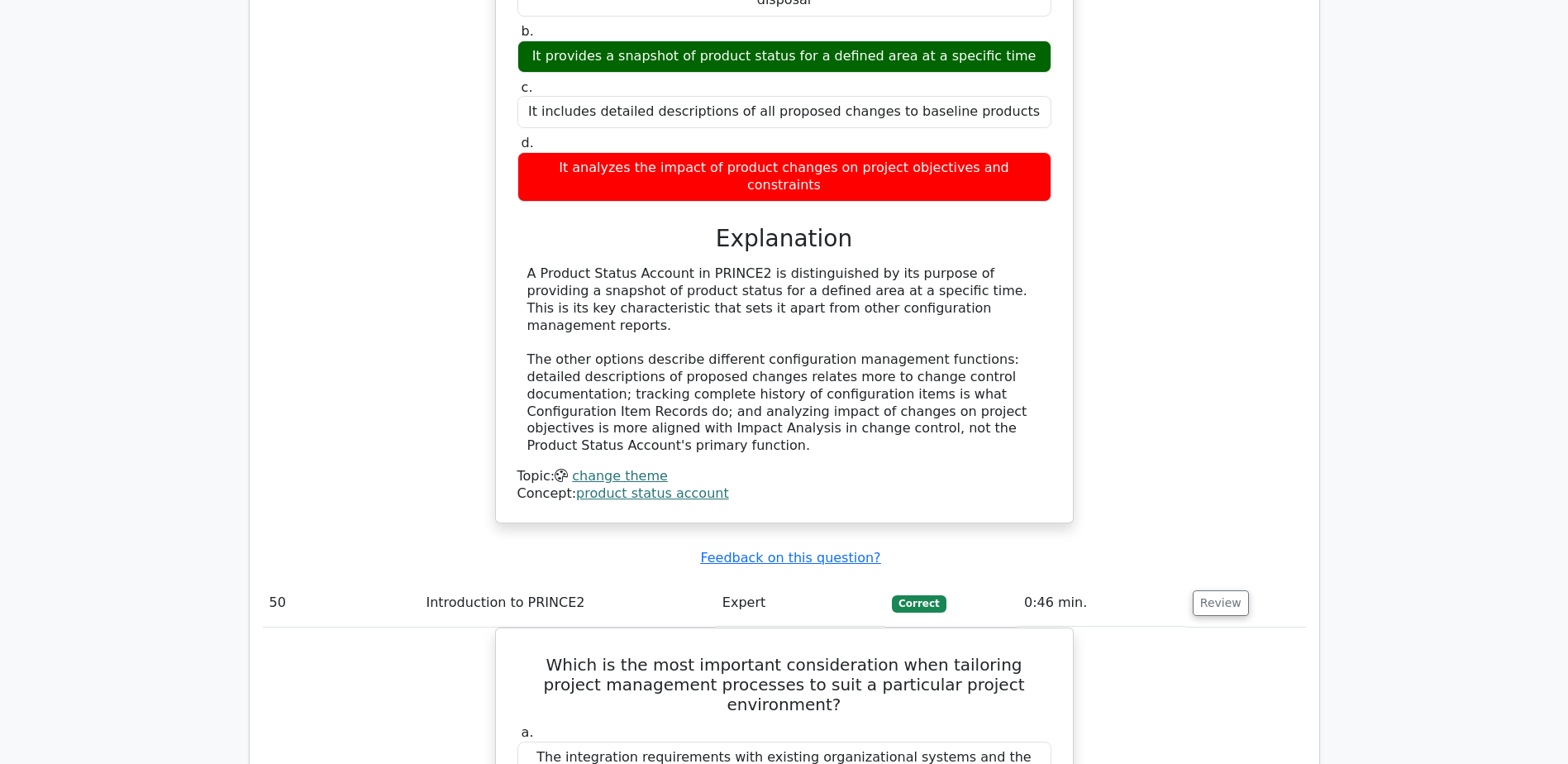
drag, startPoint x: 698, startPoint y: 441, endPoint x: 709, endPoint y: 467, distance: 28.2
drag, startPoint x: 709, startPoint y: 467, endPoint x: 504, endPoint y: 372, distance: 225.9
drag, startPoint x: 541, startPoint y: 437, endPoint x: 825, endPoint y: 528, distance: 298.2
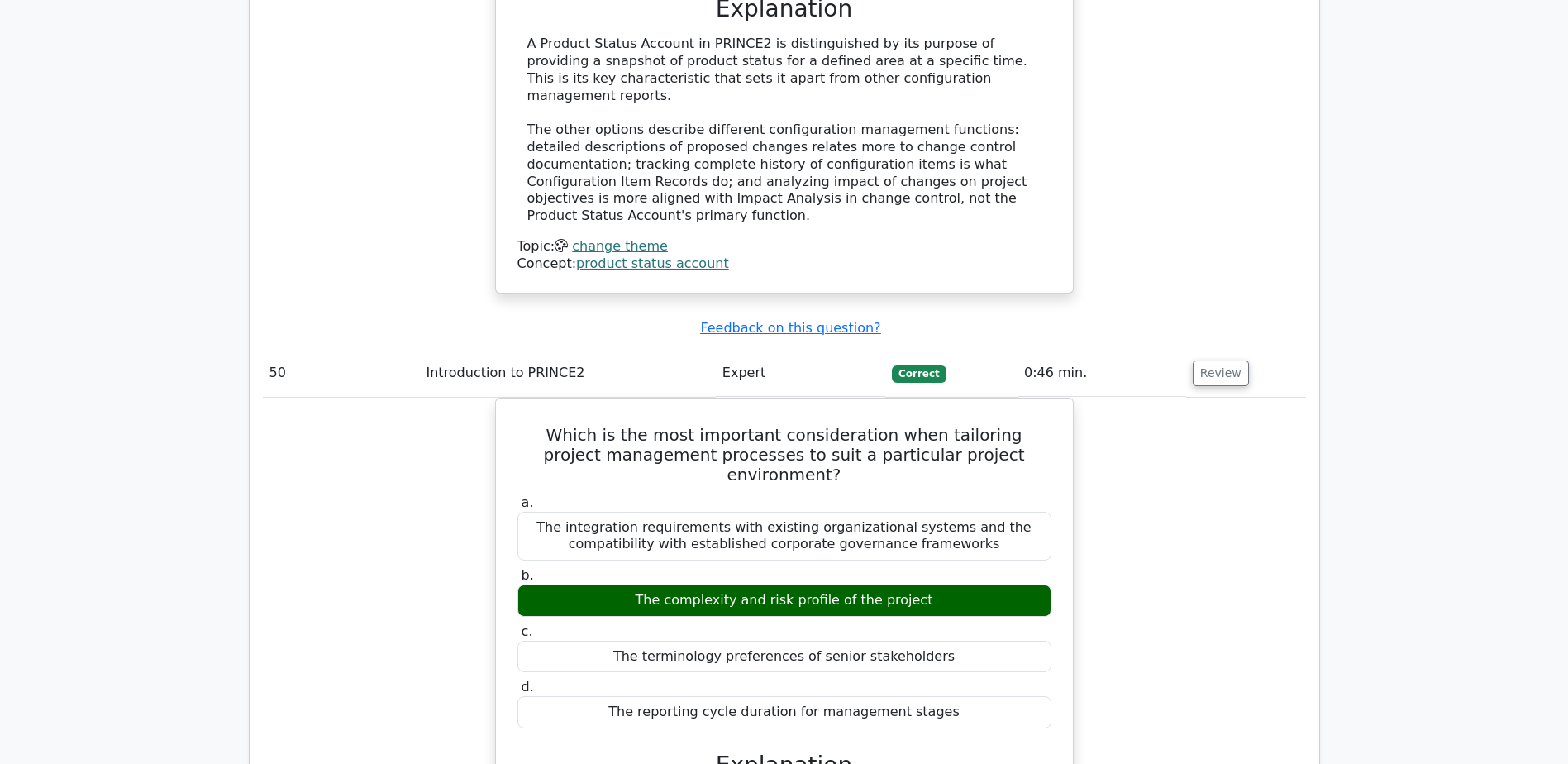
scroll to position [27693, 0]
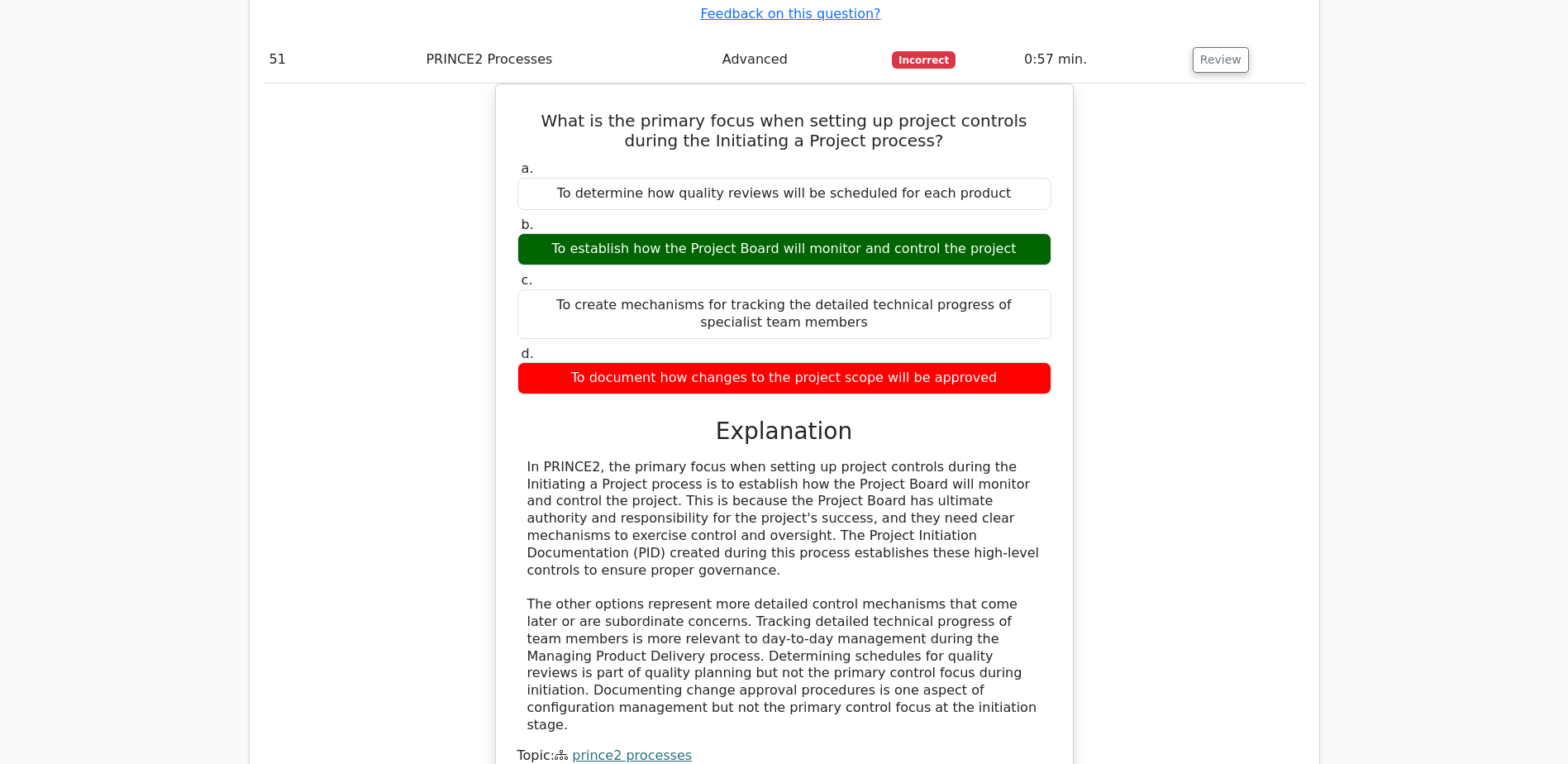
scroll to position [28851, 0]
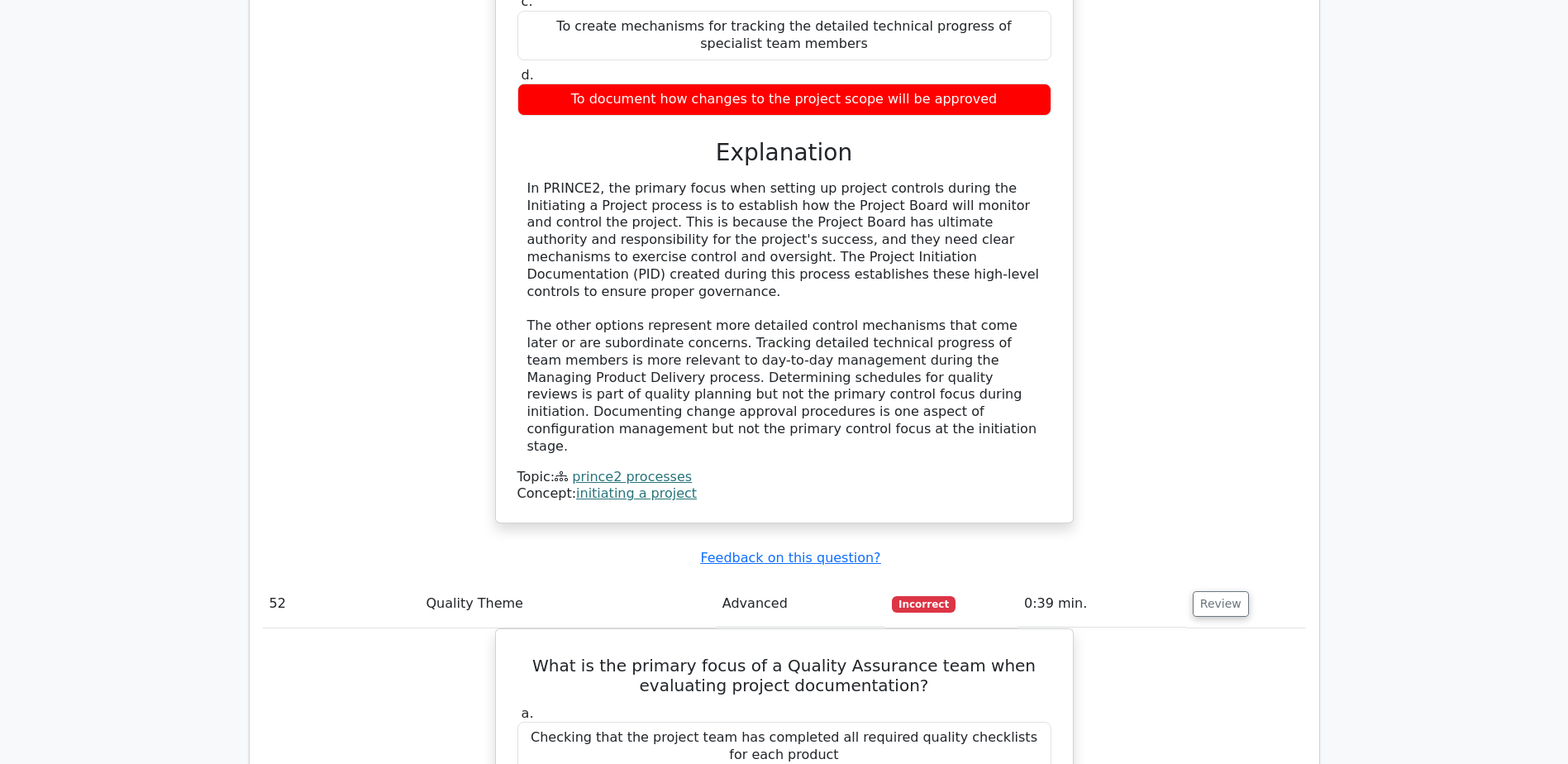
scroll to position [29182, 0]
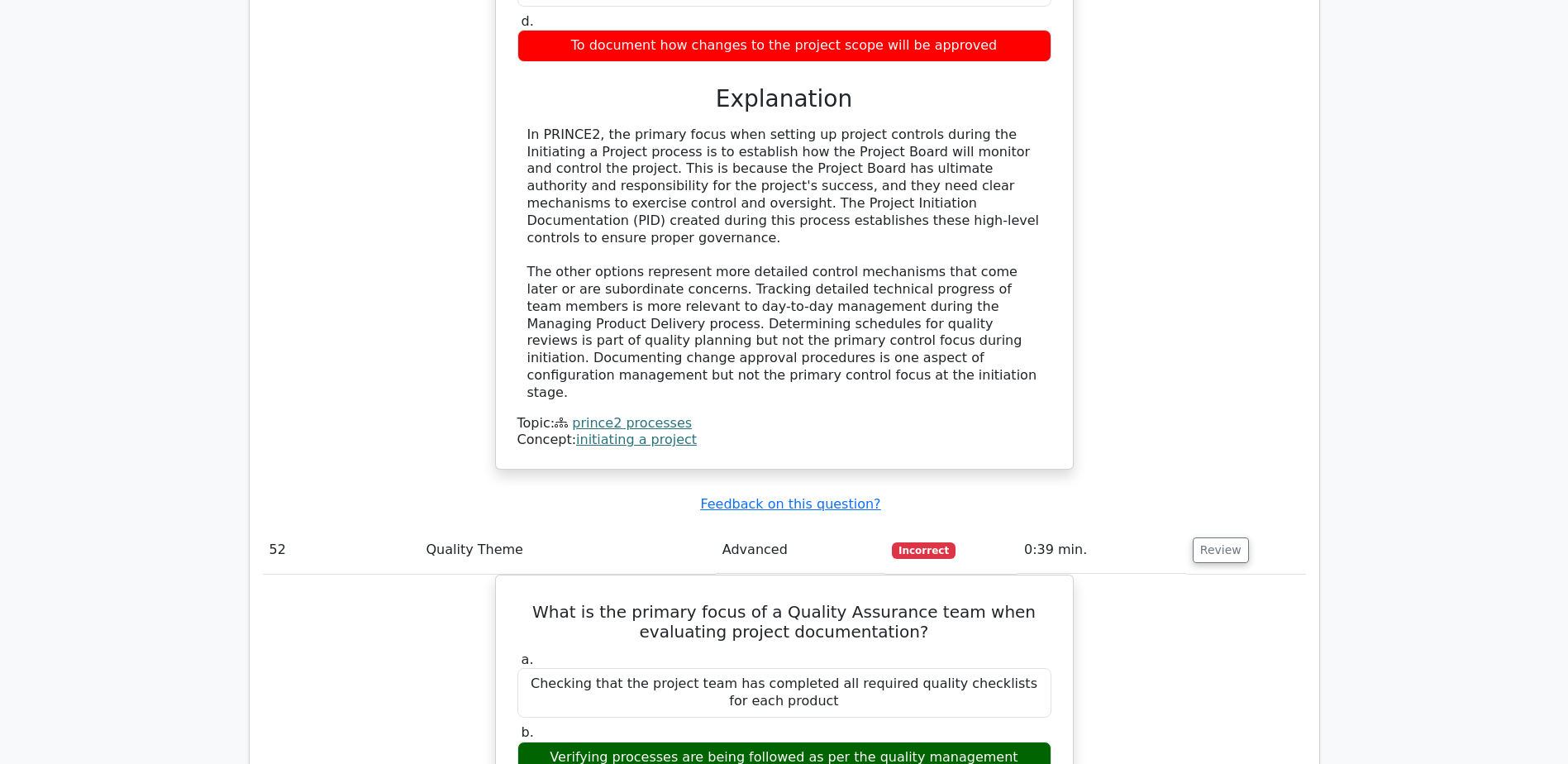
drag, startPoint x: 694, startPoint y: 575, endPoint x: 781, endPoint y: 606, distance: 92.4
drag, startPoint x: 781, startPoint y: 606, endPoint x: 643, endPoint y: 631, distance: 140.2
drag, startPoint x: 581, startPoint y: 648, endPoint x: 804, endPoint y: 668, distance: 223.9
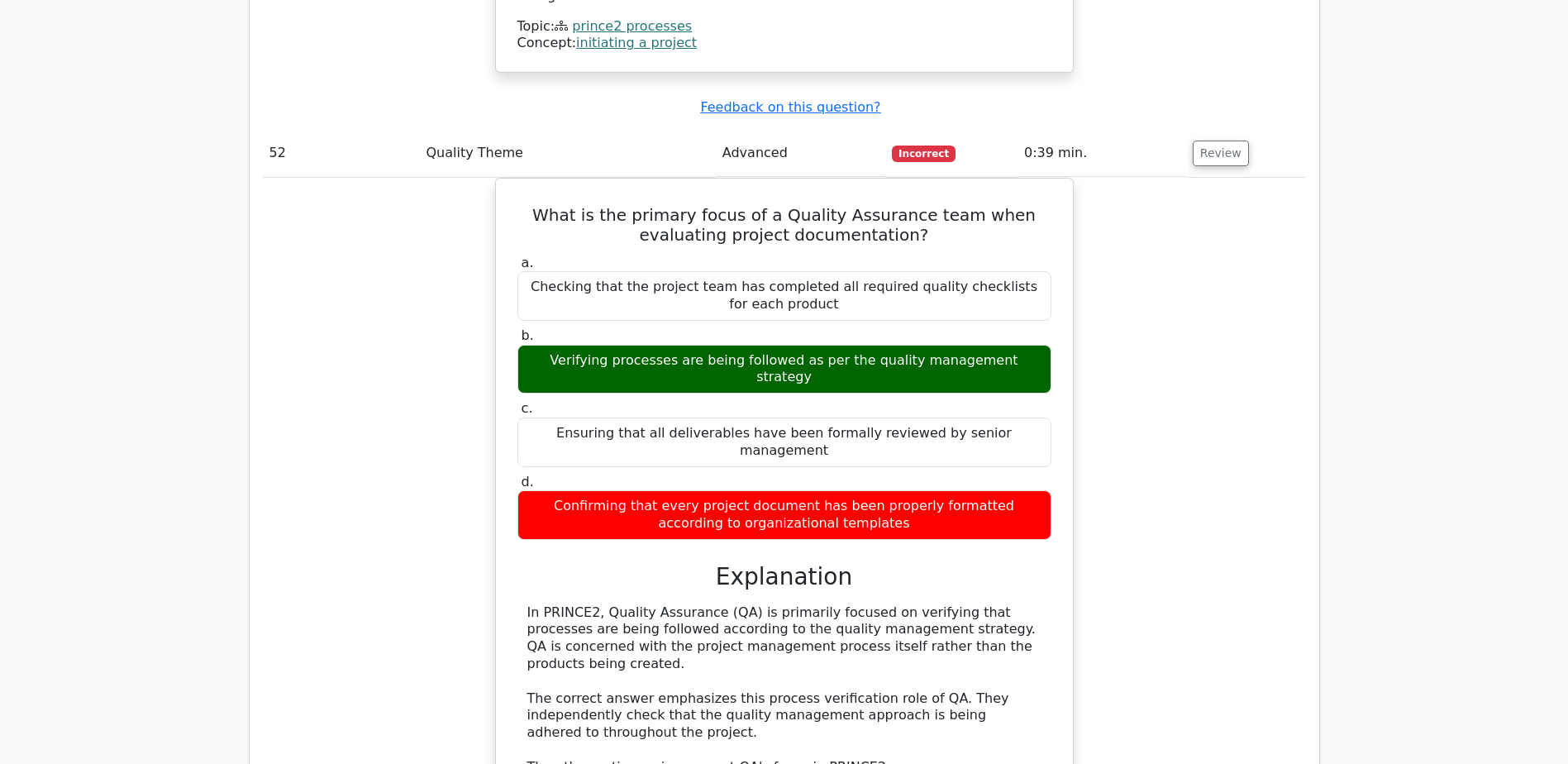
scroll to position [29678, 0]
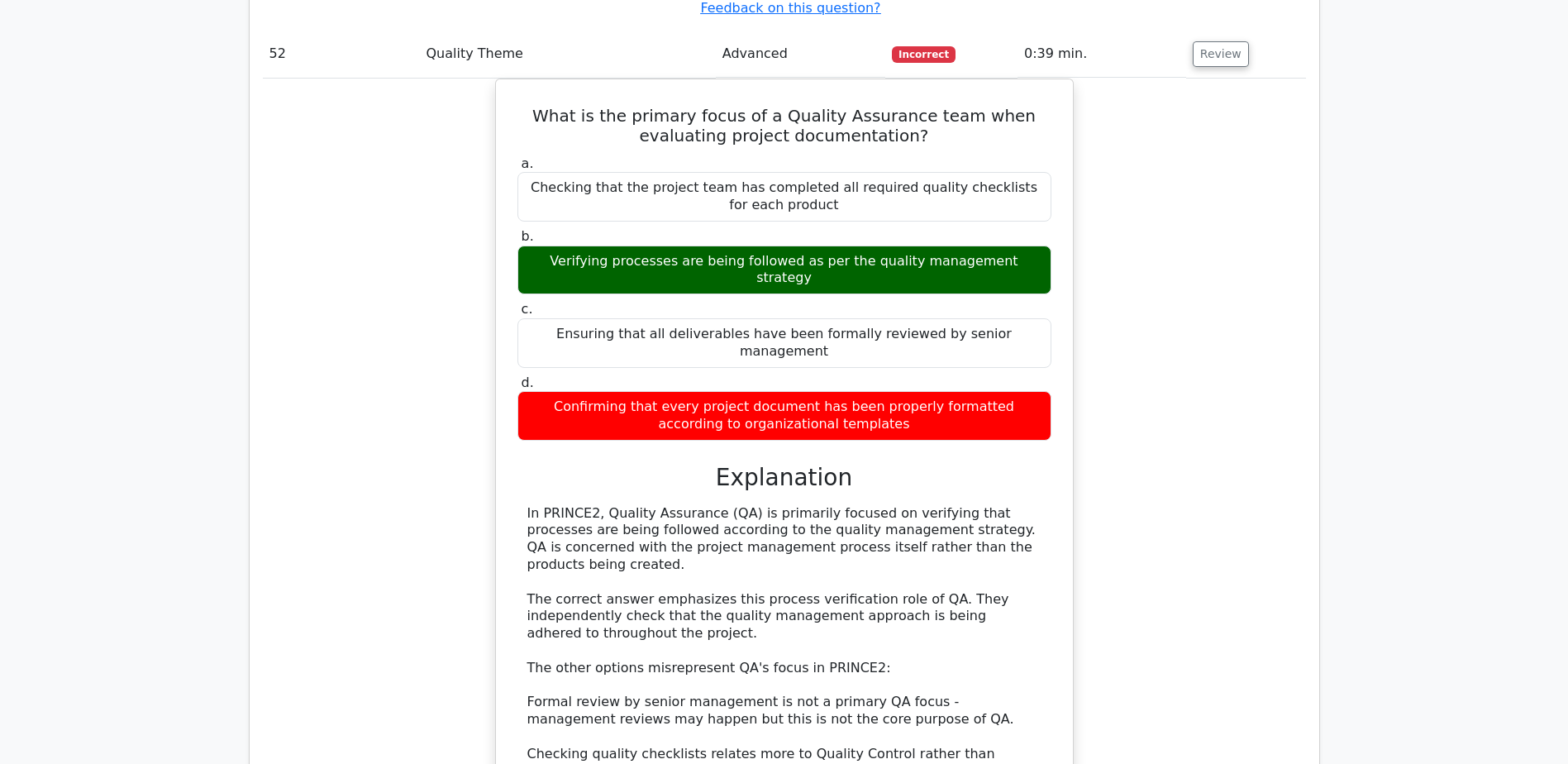
drag, startPoint x: 601, startPoint y: 430, endPoint x: 889, endPoint y: 569, distance: 319.8
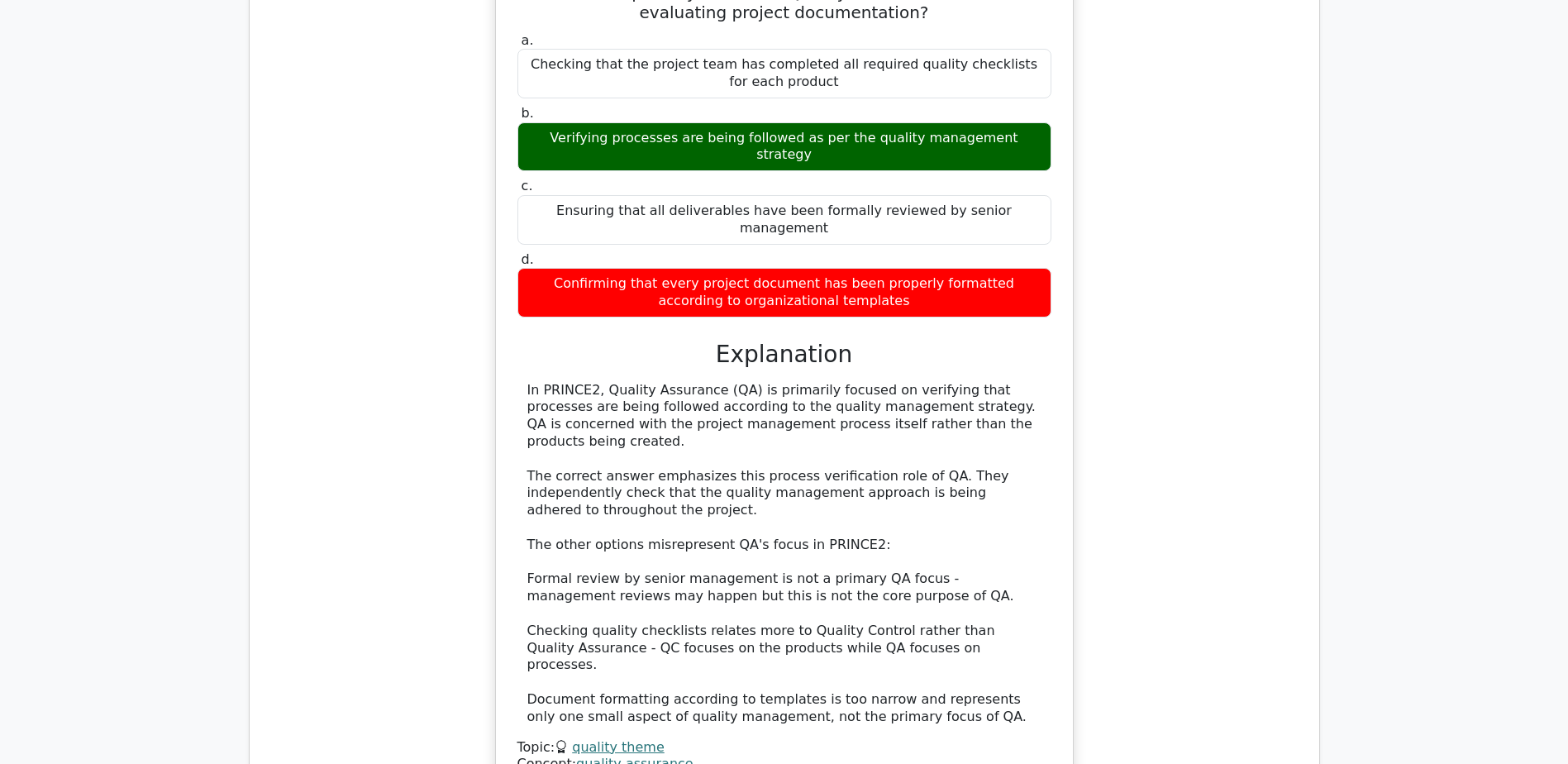
scroll to position [30009, 0]
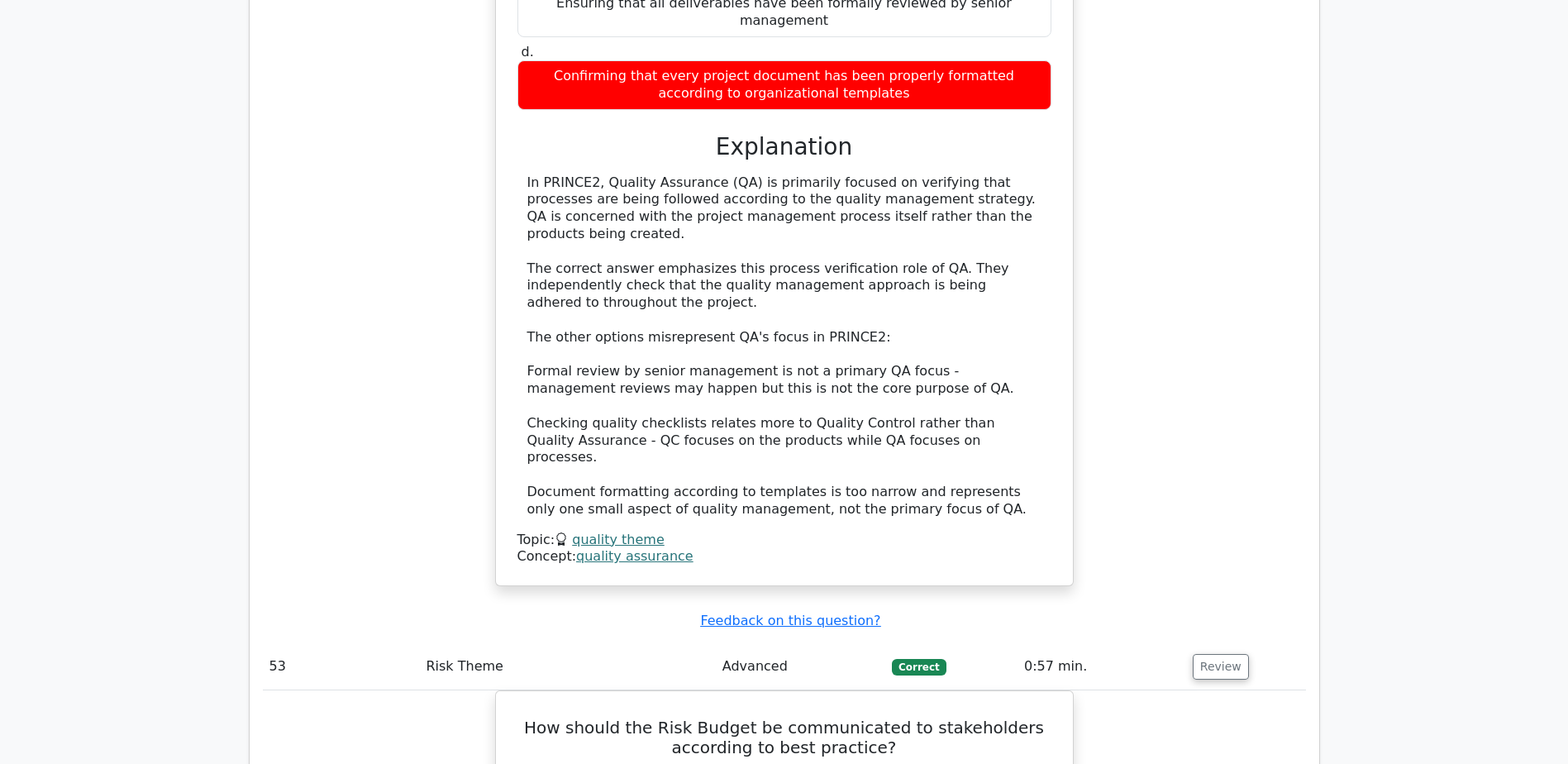
drag, startPoint x: 531, startPoint y: 465, endPoint x: 928, endPoint y: 610, distance: 422.7
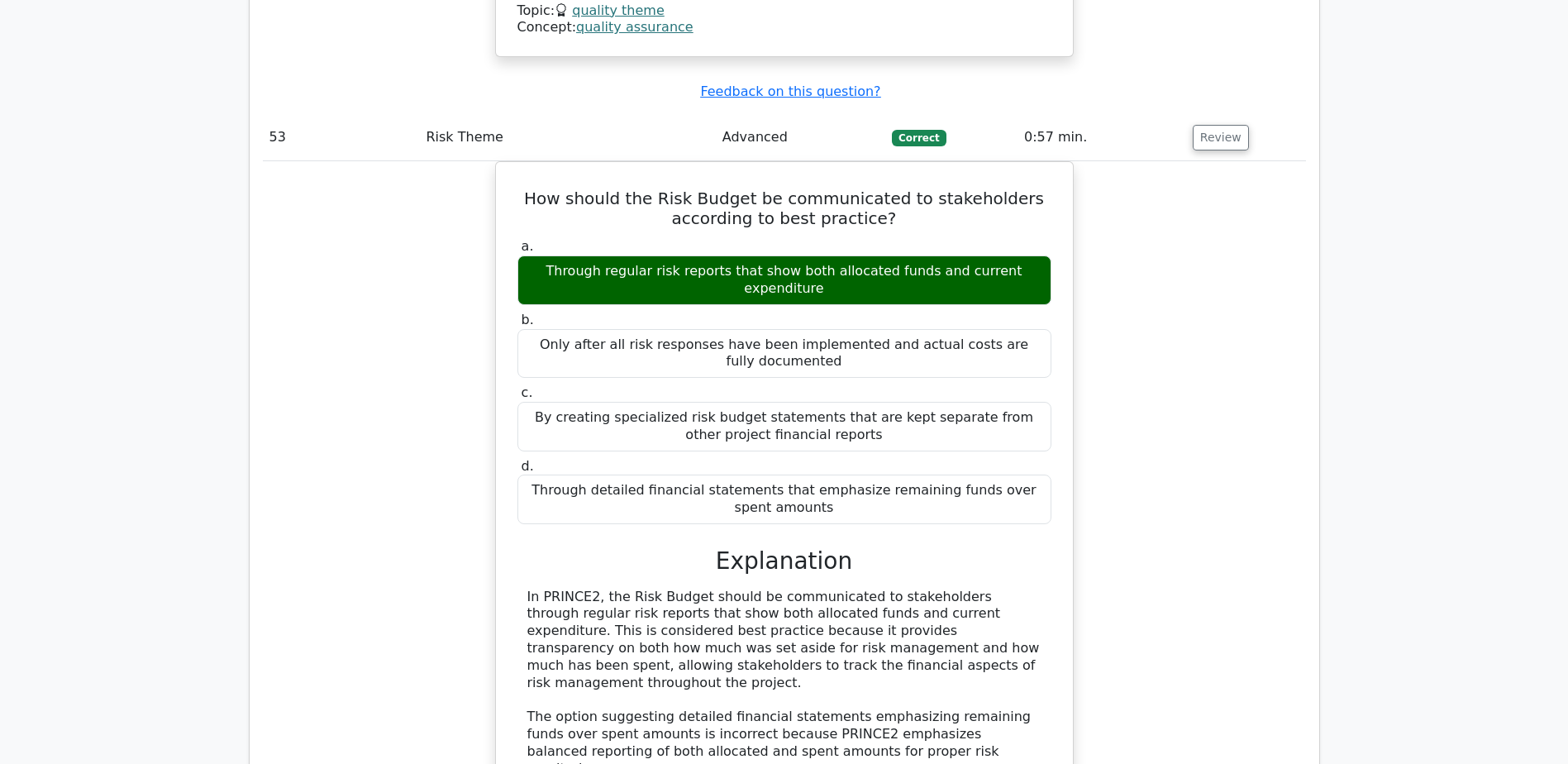
scroll to position [30587, 0]
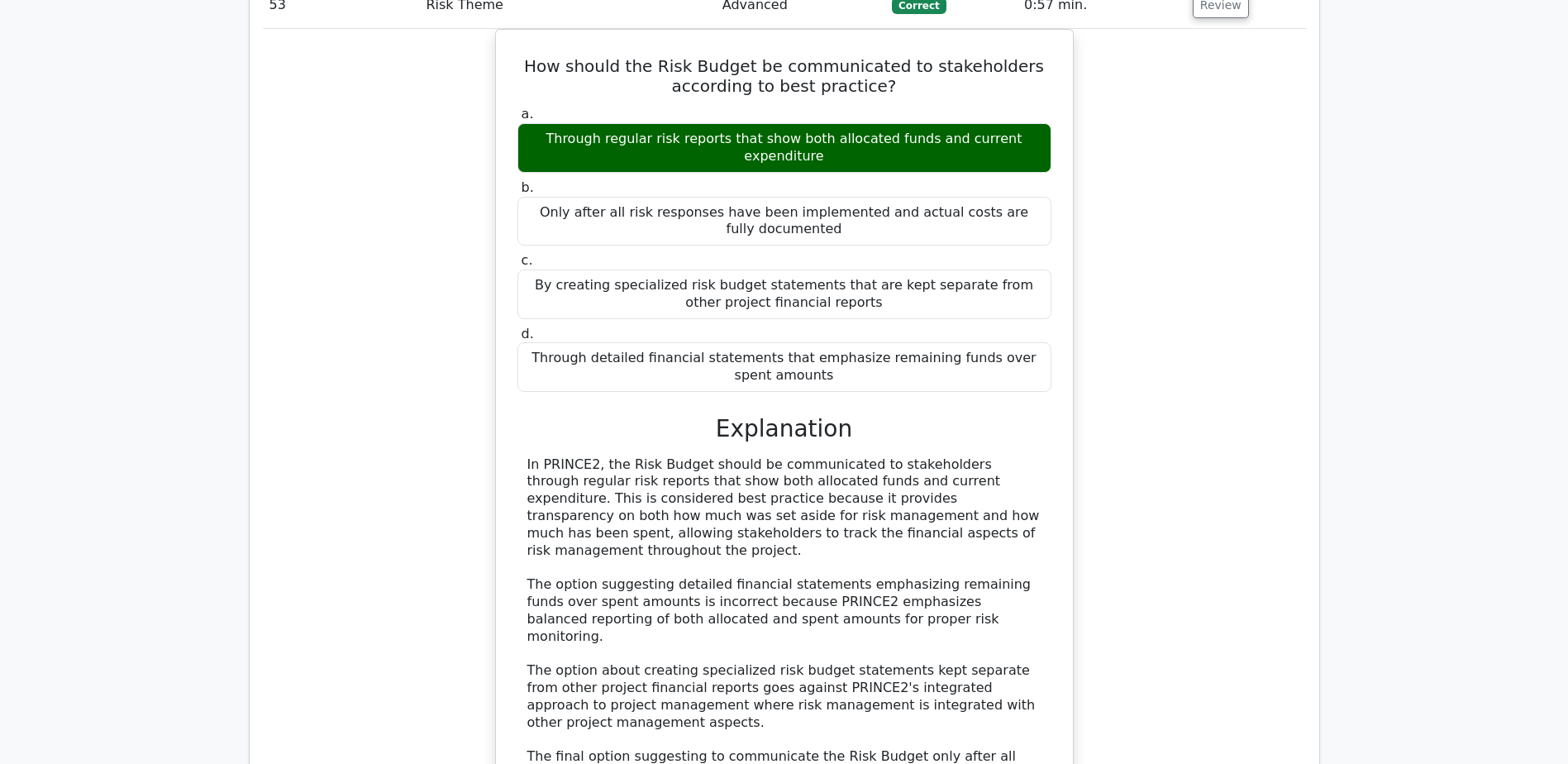
scroll to position [30753, 0]
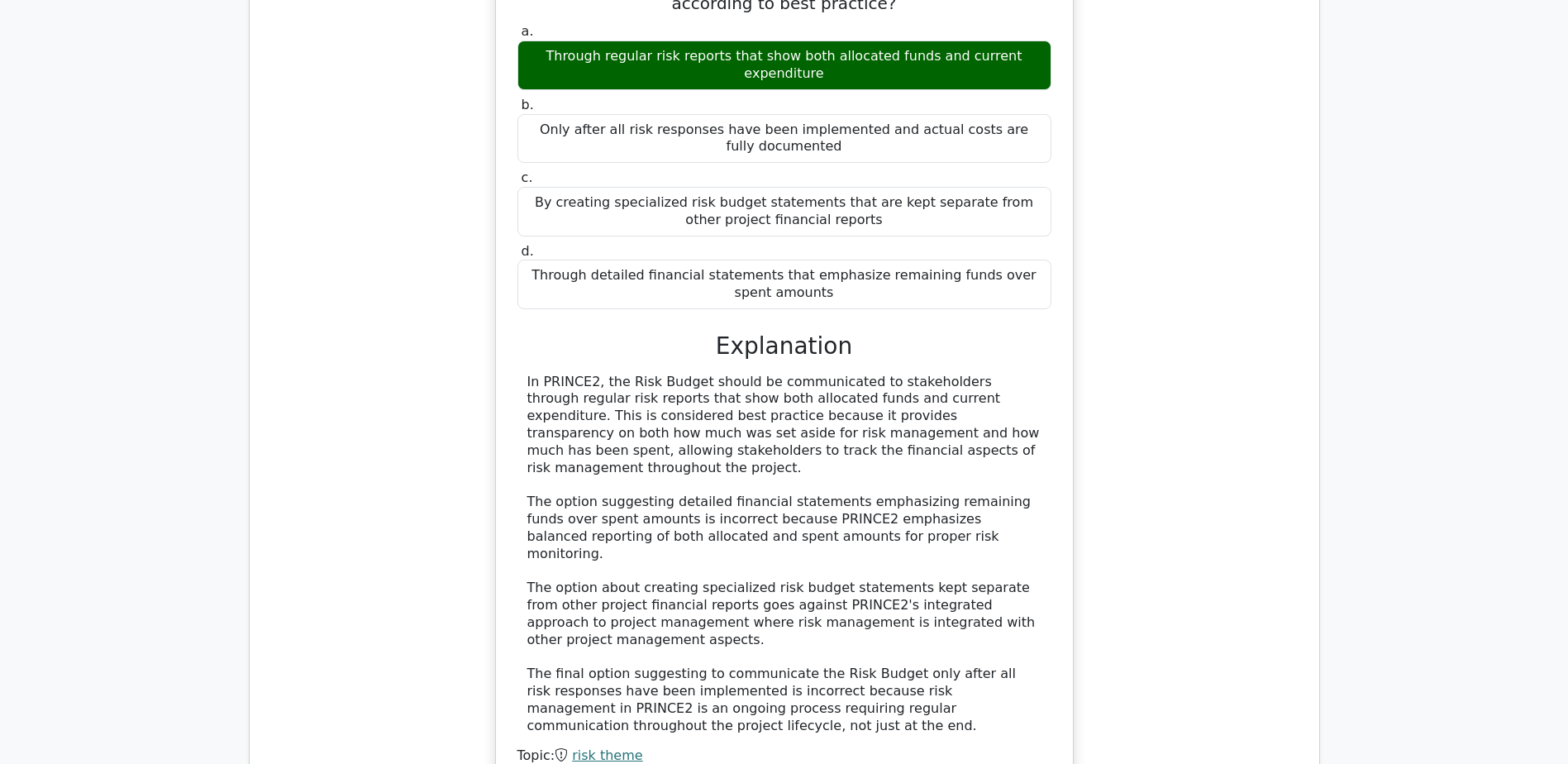
drag, startPoint x: 559, startPoint y: 641, endPoint x: 813, endPoint y: 685, distance: 257.8
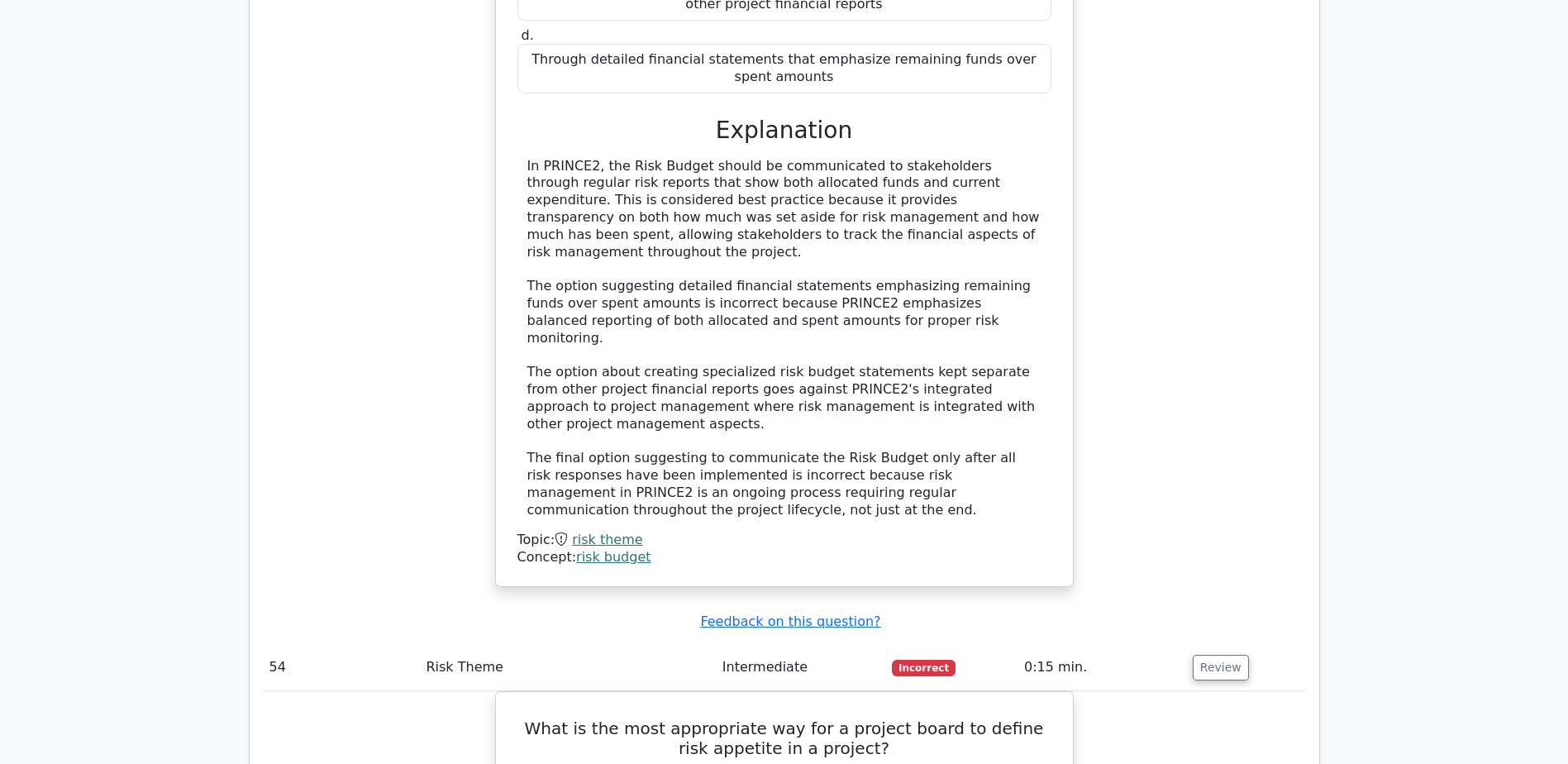
scroll to position [31001, 0]
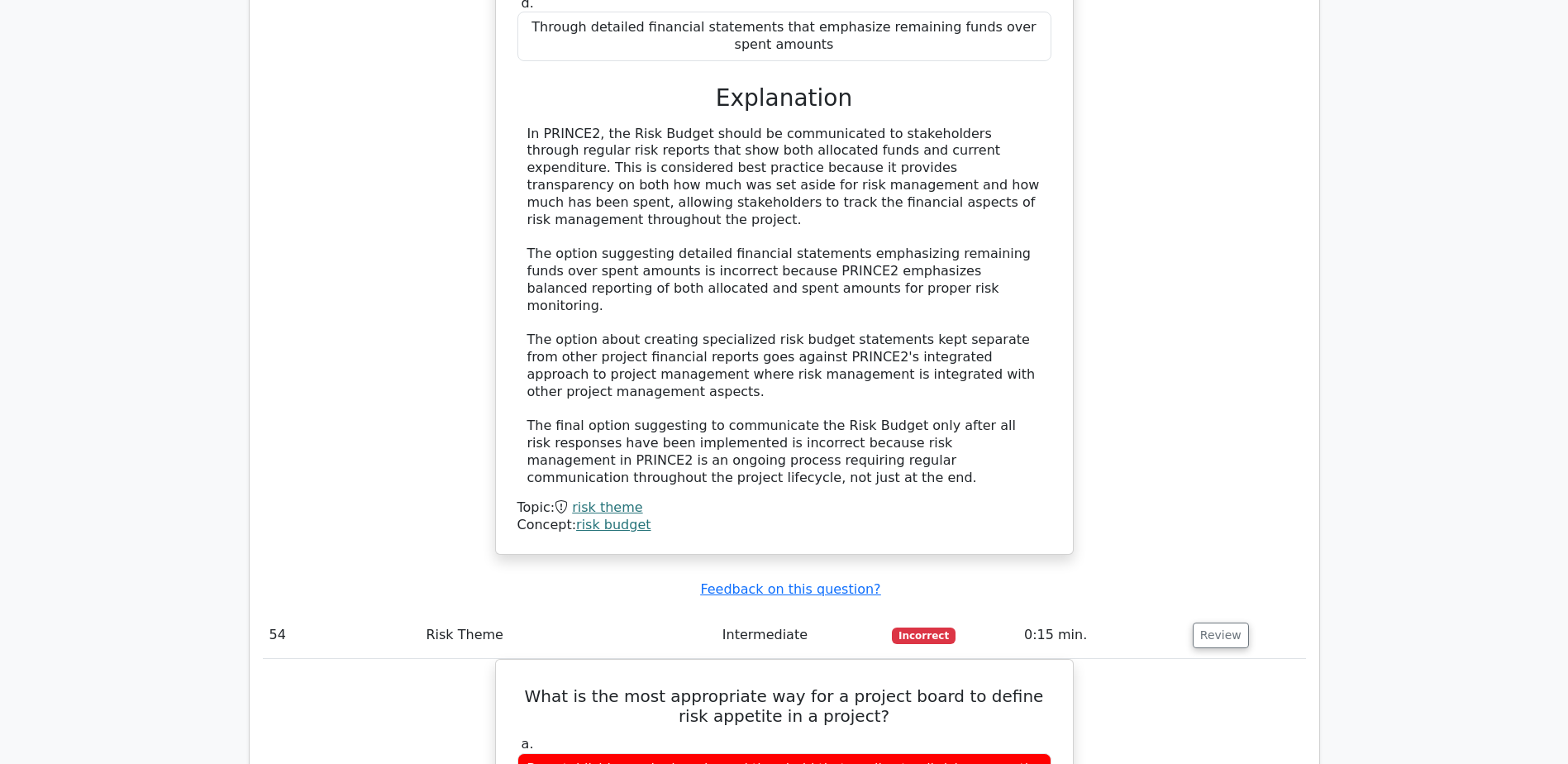
drag, startPoint x: 538, startPoint y: 442, endPoint x: 995, endPoint y: 549, distance: 469.4
drag, startPoint x: 995, startPoint y: 549, endPoint x: 800, endPoint y: 524, distance: 196.6
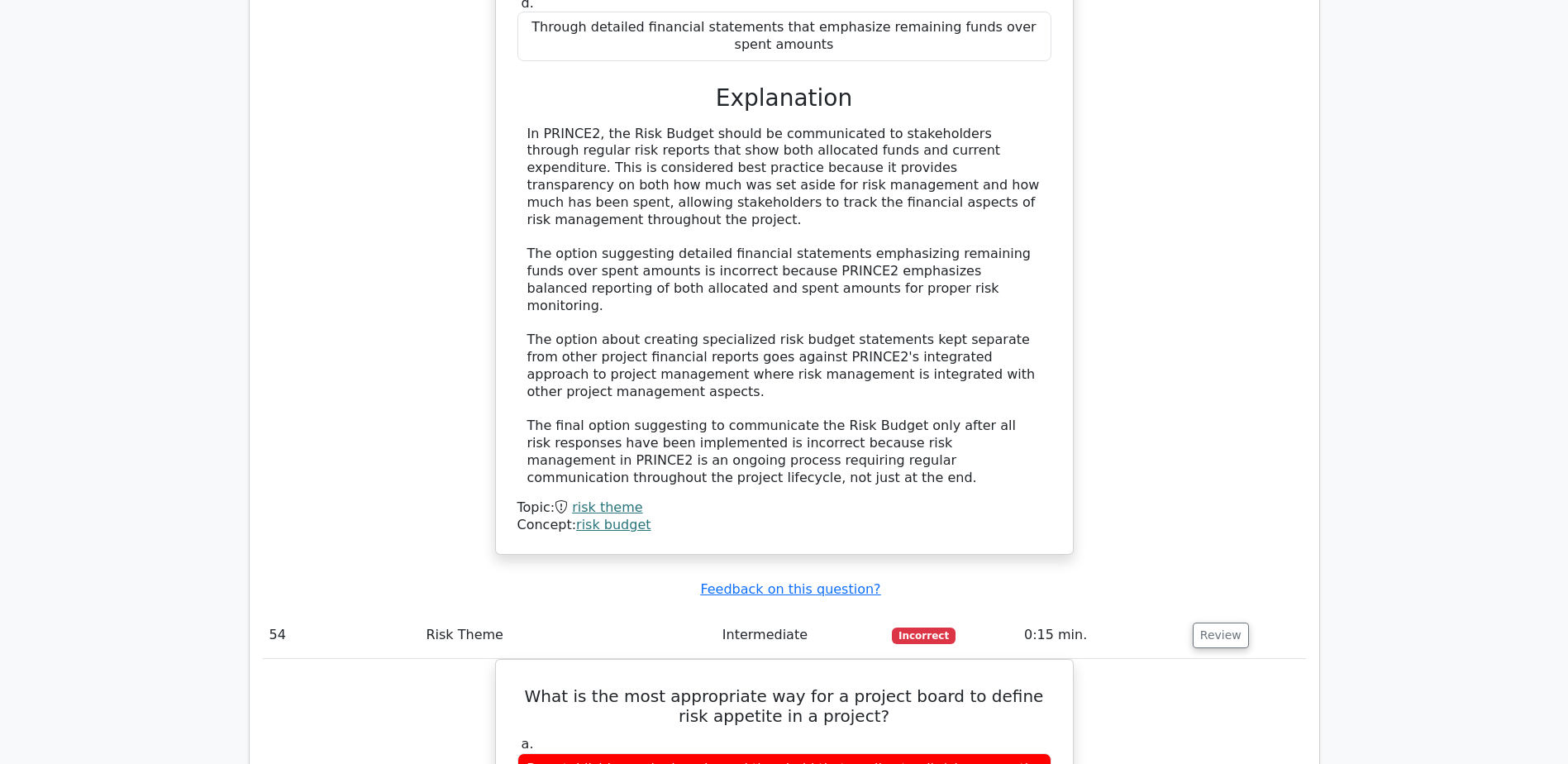
drag, startPoint x: 537, startPoint y: 466, endPoint x: 724, endPoint y: 519, distance: 194.4
drag, startPoint x: 724, startPoint y: 519, endPoint x: 629, endPoint y: 519, distance: 95.0
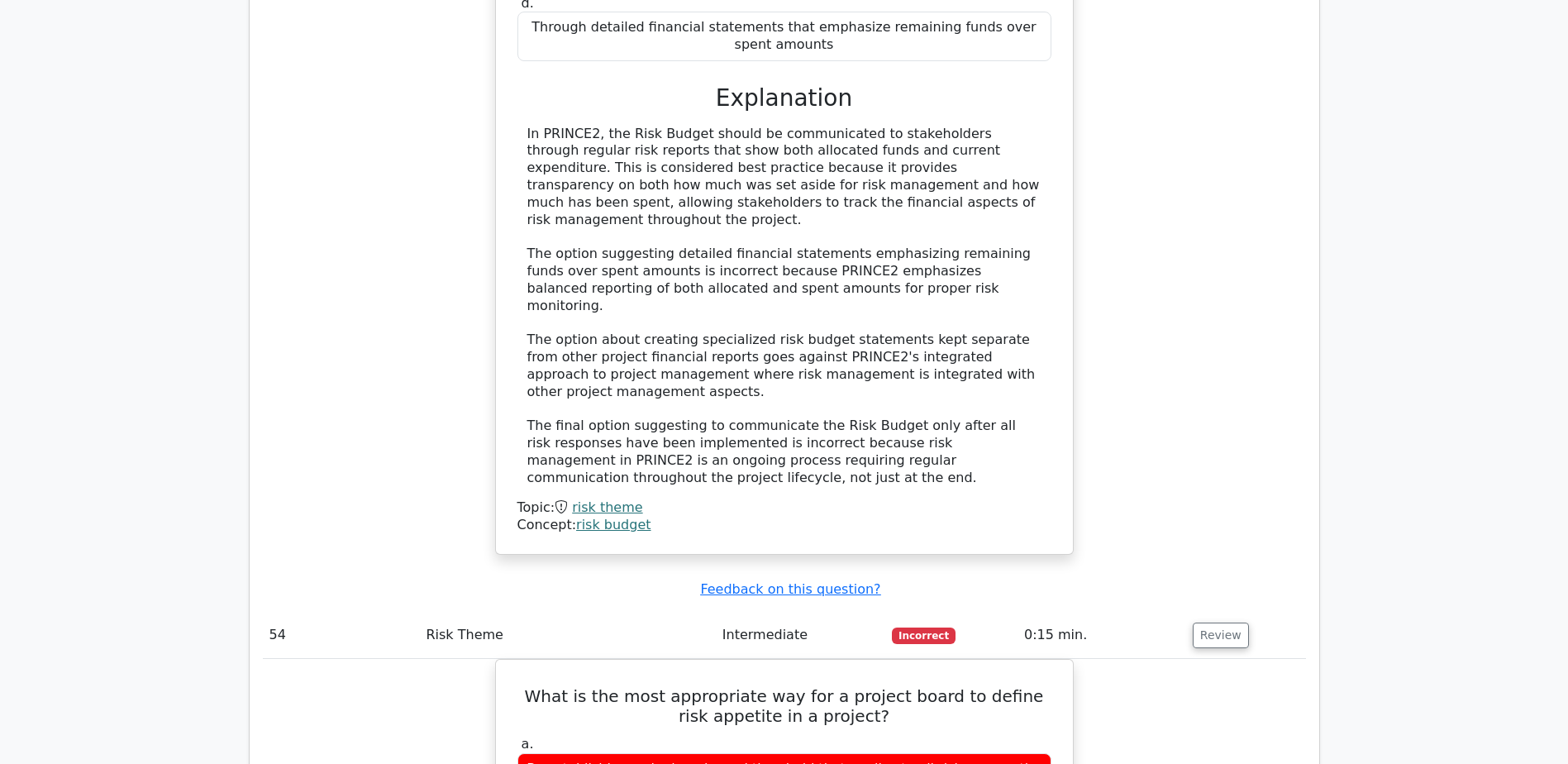
drag, startPoint x: 535, startPoint y: 473, endPoint x: 669, endPoint y: 527, distance: 144.5
drag, startPoint x: 669, startPoint y: 527, endPoint x: 645, endPoint y: 585, distance: 62.8
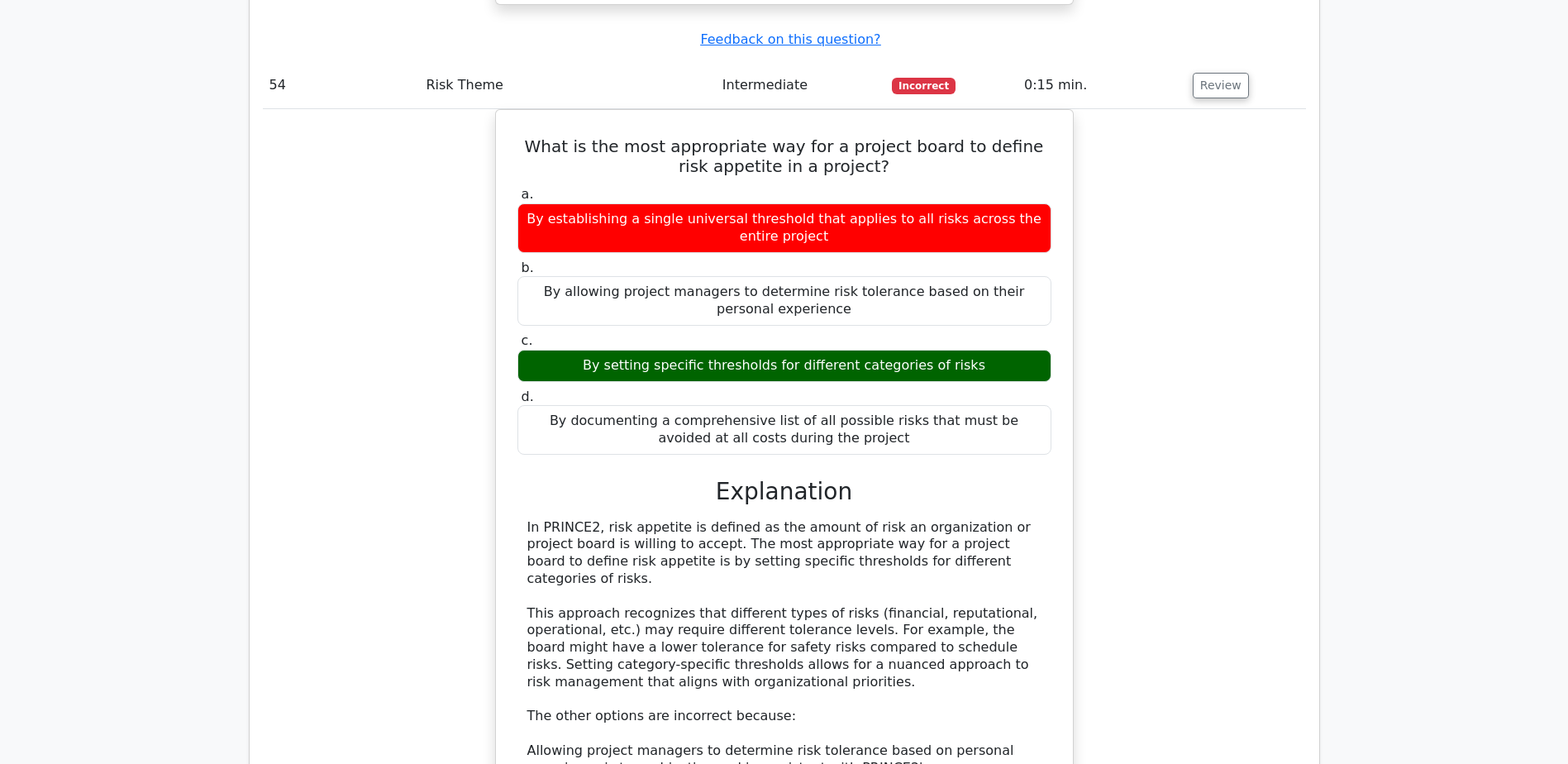
scroll to position [31580, 0]
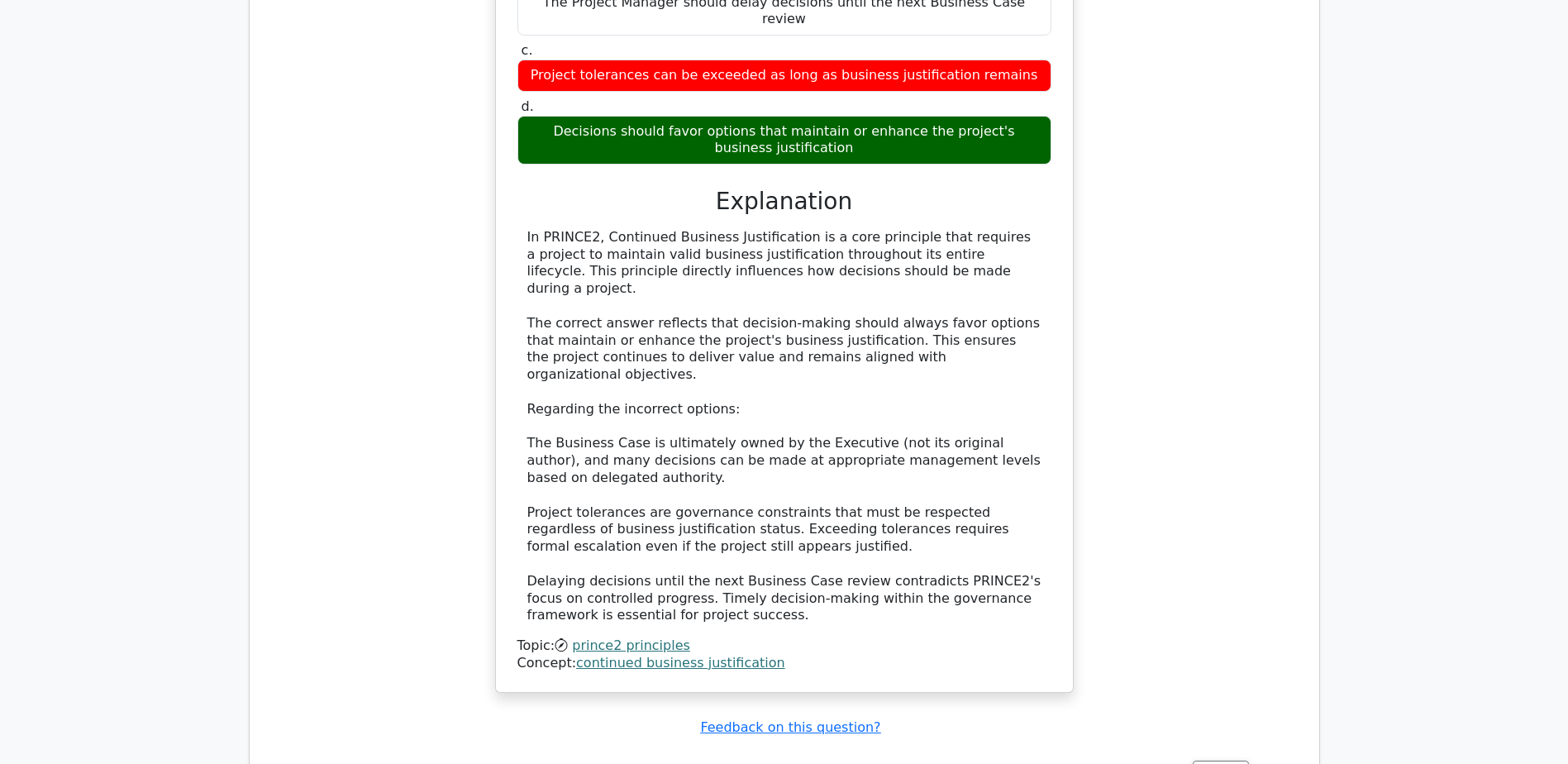
scroll to position [32829, 0]
